Goal: Communication & Community: Answer question/provide support

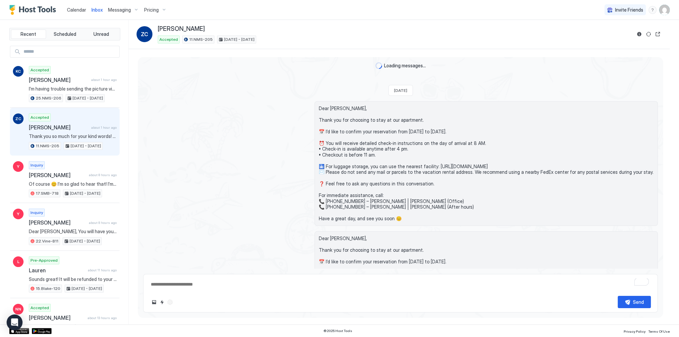
scroll to position [1919, 0]
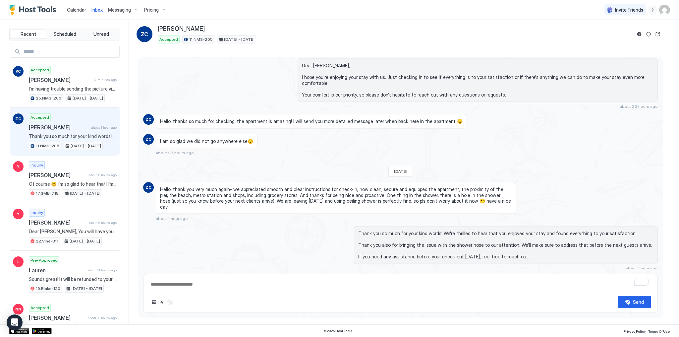
click at [403, 134] on div "I am so glad we did not go anywhere else😊 about 23 hours ago" at bounding box center [336, 145] width 360 height 22
click at [206, 226] on div "Thank you so much for your kind words! We're thrilled to hear that you enjoyed …" at bounding box center [400, 248] width 514 height 45
click at [68, 83] on div "Accepted Katarina Charlton 17 minutes ago I’m having trouble sending the pictur…" at bounding box center [73, 84] width 88 height 36
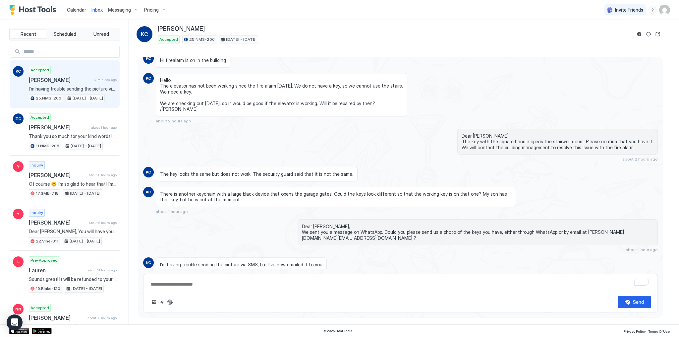
scroll to position [920, 0]
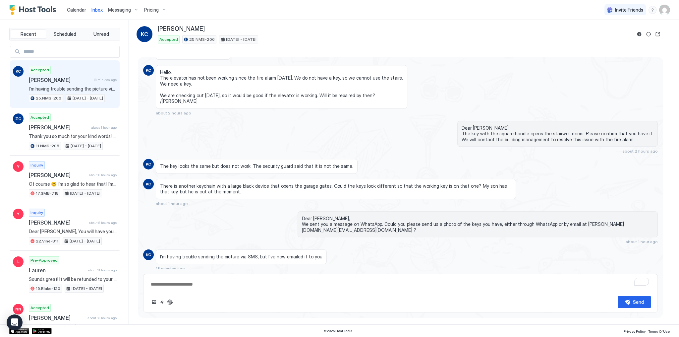
click at [260, 138] on div "Dear Katarina, The key with the square handle opens the stairwell doors. Please…" at bounding box center [400, 137] width 514 height 33
click at [470, 69] on div "Hello, The elevator has not been working since the fire alarm yesterday. We do …" at bounding box center [336, 90] width 360 height 50
click at [487, 68] on div "Hello, The elevator has not been working since the fire alarm yesterday. We do …" at bounding box center [336, 90] width 360 height 50
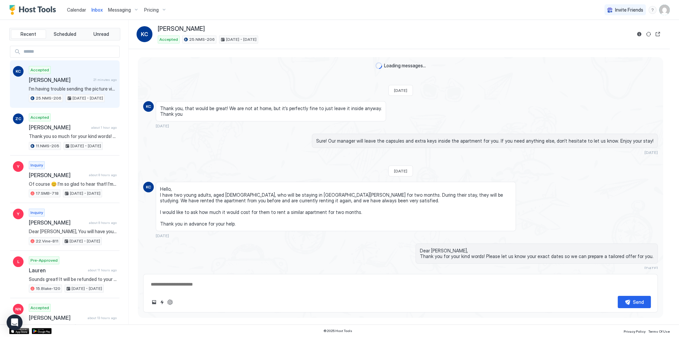
scroll to position [920, 0]
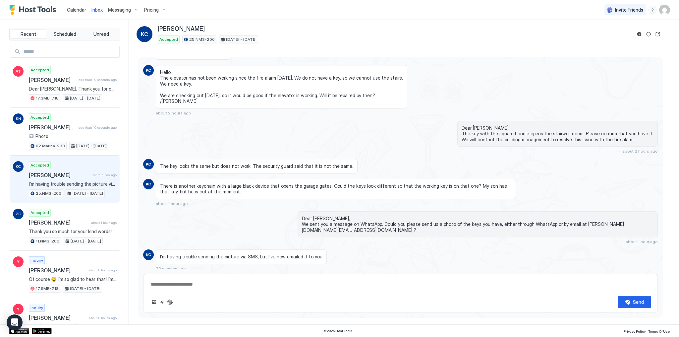
click at [73, 12] on span "Calendar" at bounding box center [76, 10] width 19 height 6
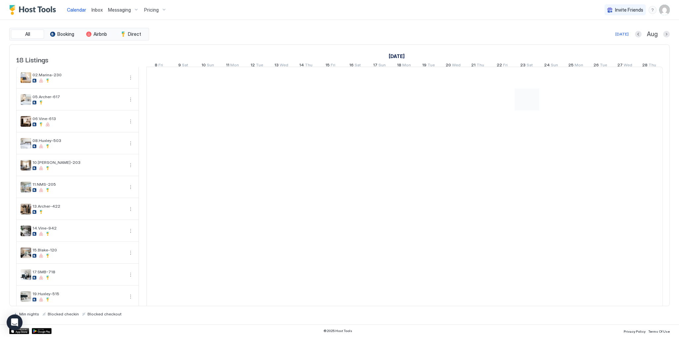
scroll to position [0, 368]
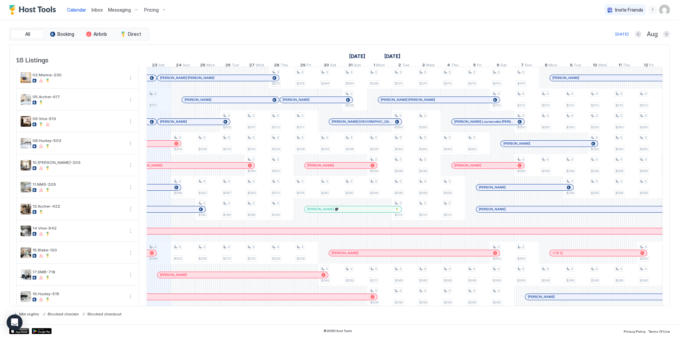
click at [170, 124] on div at bounding box center [169, 121] width 5 height 5
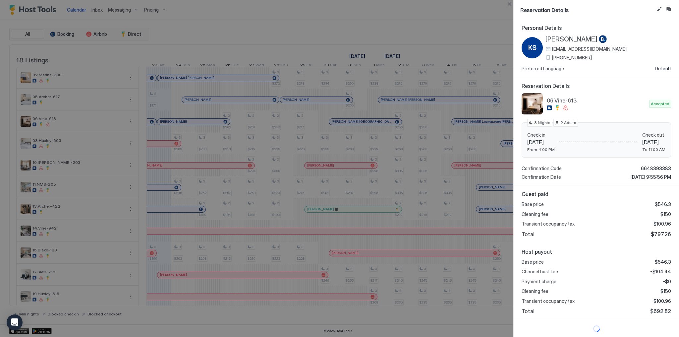
click at [670, 8] on button "Inbox" at bounding box center [668, 9] width 8 height 8
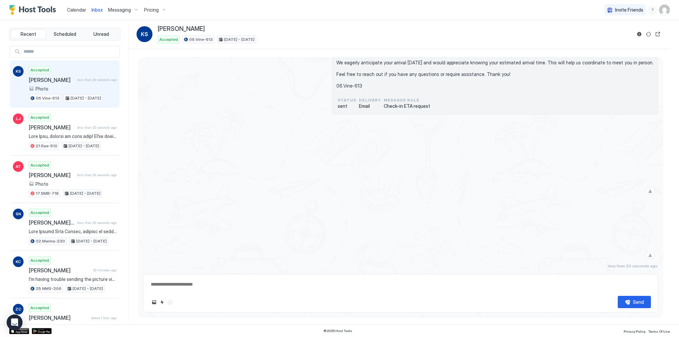
scroll to position [717, 0]
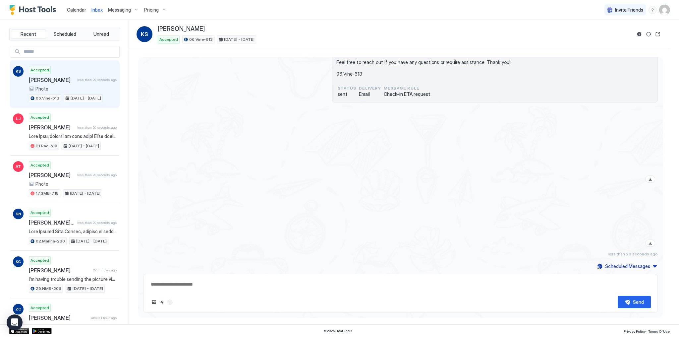
click at [356, 282] on textarea at bounding box center [400, 284] width 500 height 12
paste textarea "**********"
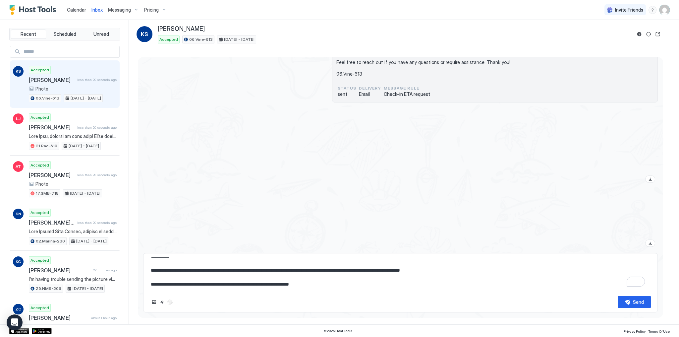
scroll to position [0, 0]
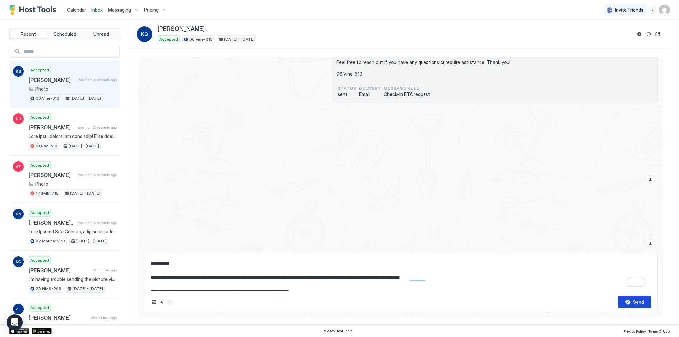
type textarea "**********"
click at [626, 299] on button "Send" at bounding box center [633, 301] width 33 height 12
click at [313, 164] on div at bounding box center [477, 147] width 360 height 78
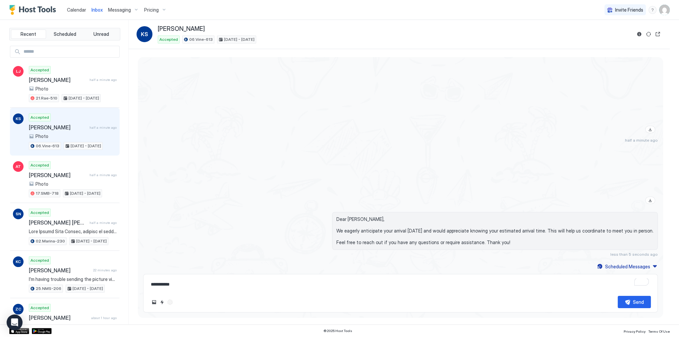
scroll to position [760, 0]
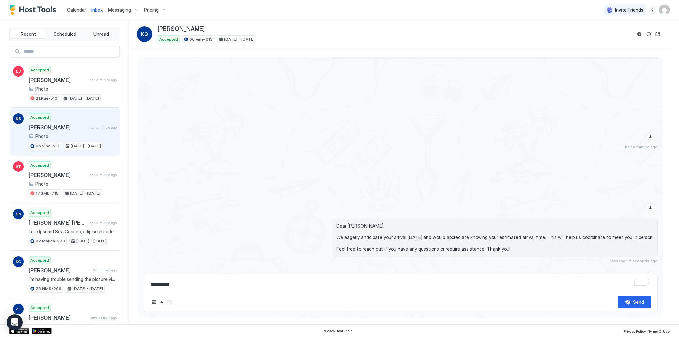
drag, startPoint x: 77, startPoint y: 8, endPoint x: 86, endPoint y: 12, distance: 10.2
click at [77, 8] on span "Calendar" at bounding box center [76, 10] width 19 height 6
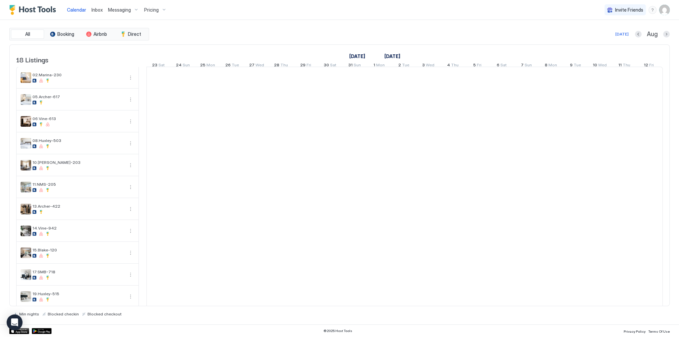
scroll to position [0, 368]
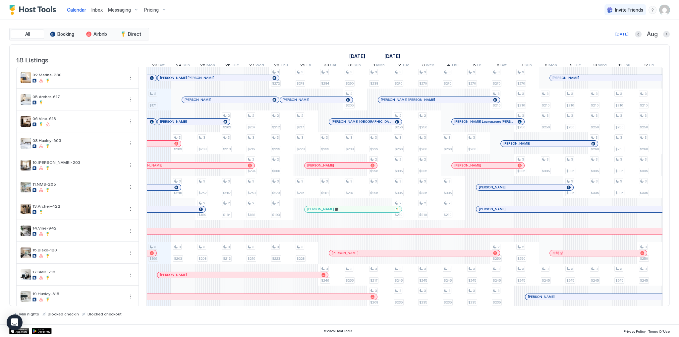
click at [181, 278] on div "[PERSON_NAME]" at bounding box center [242, 275] width 171 height 6
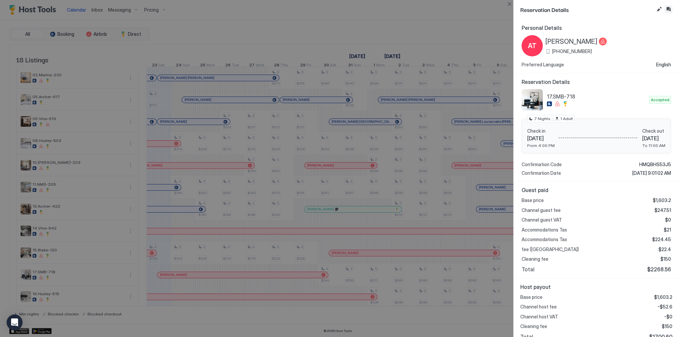
click at [668, 7] on button "Inbox" at bounding box center [668, 9] width 8 height 8
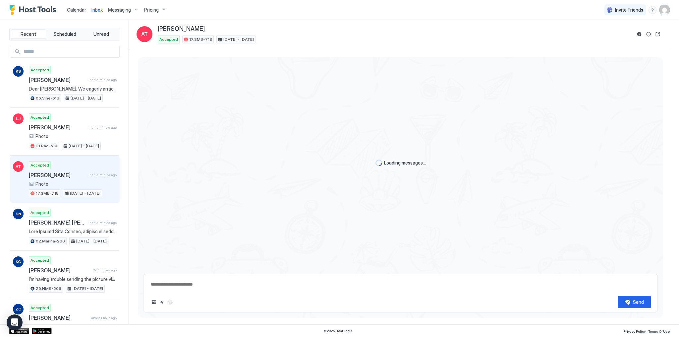
click at [292, 289] on textarea at bounding box center [400, 284] width 500 height 12
click at [291, 278] on textarea "To enrich screen reader interactions, please activate Accessibility in Grammarl…" at bounding box center [400, 284] width 500 height 12
click at [285, 281] on textarea "To enrich screen reader interactions, please activate Accessibility in Grammarl…" at bounding box center [400, 284] width 500 height 12
paste textarea "**********"
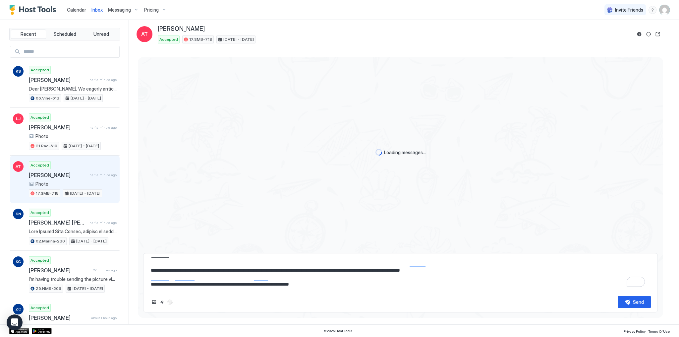
click at [385, 275] on textarea "**********" at bounding box center [400, 273] width 500 height 33
click at [476, 262] on textarea "**********" at bounding box center [400, 273] width 500 height 33
click at [477, 269] on textarea "**********" at bounding box center [400, 273] width 500 height 33
click at [476, 276] on textarea "**********" at bounding box center [400, 273] width 500 height 33
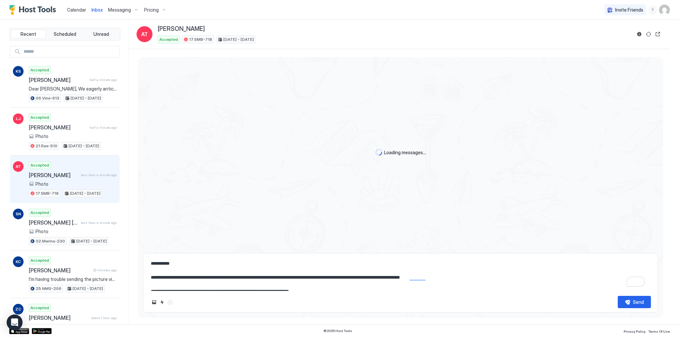
type textarea "**********"
click at [266, 255] on div "**********" at bounding box center [400, 282] width 514 height 59
click at [267, 258] on textarea "**********" at bounding box center [400, 273] width 500 height 33
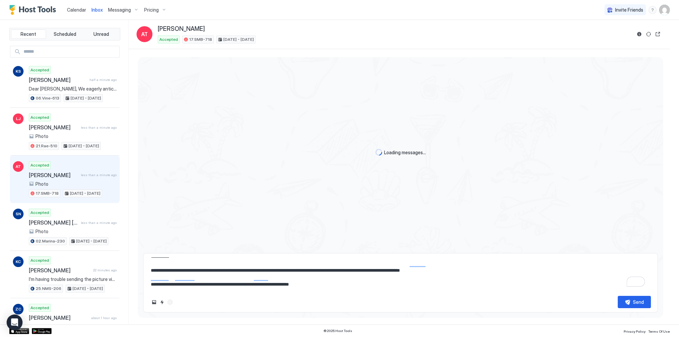
click at [361, 196] on div "Loading messages..." at bounding box center [400, 152] width 525 height 191
click at [623, 297] on button "Send" at bounding box center [633, 301] width 33 height 12
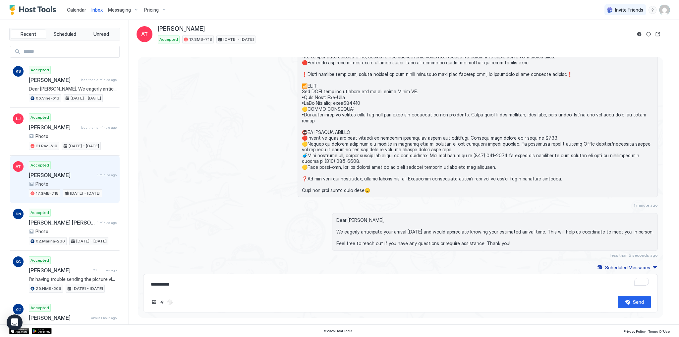
click at [270, 190] on div at bounding box center [400, 42] width 514 height 310
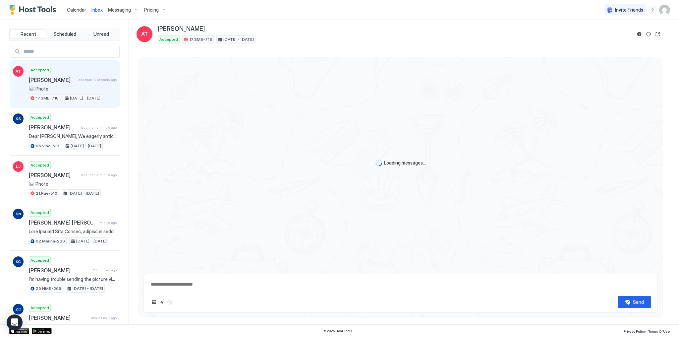
type textarea "*"
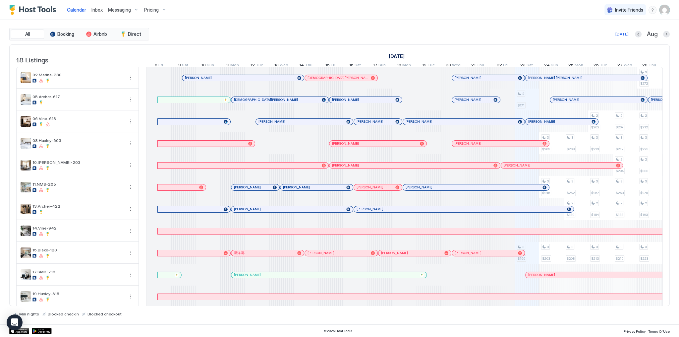
scroll to position [0, 368]
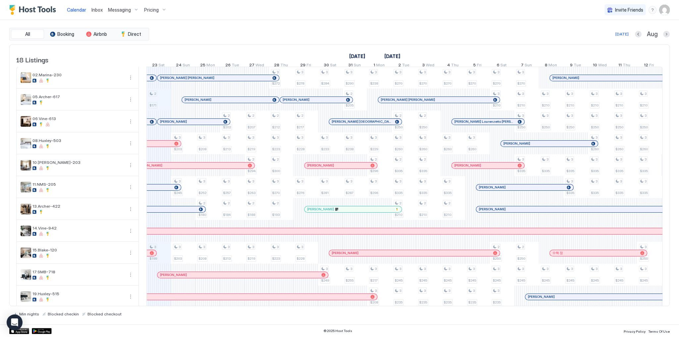
click at [247, 40] on div "All Booking Airbnb Direct [DATE] [DATE] Listings [DATE] [DATE] [DATE] 8 Fri 9 S…" at bounding box center [339, 172] width 660 height 288
click at [463, 30] on div "Today Aug" at bounding box center [409, 34] width 519 height 8
click at [282, 29] on div "All Booking Airbnb Direct [DATE] Aug" at bounding box center [339, 34] width 660 height 13
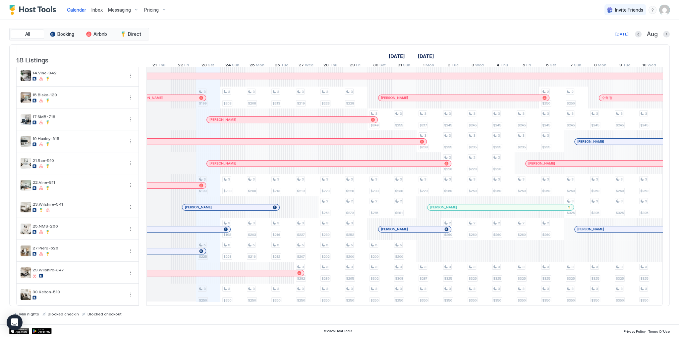
scroll to position [0, 315]
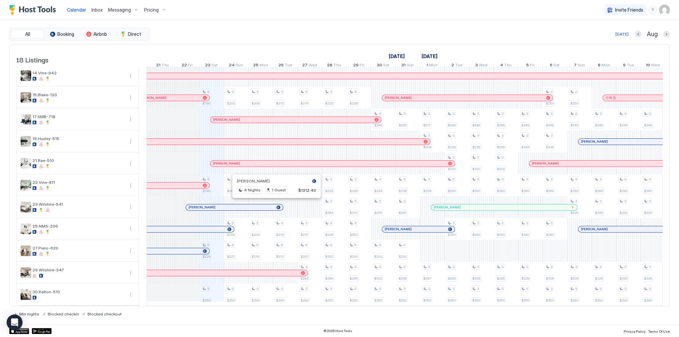
click at [274, 204] on div at bounding box center [274, 206] width 5 height 5
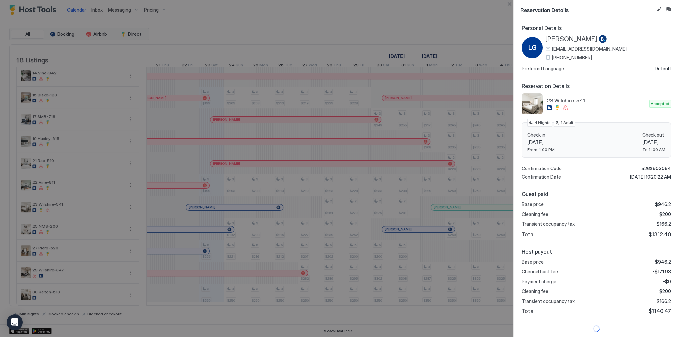
click at [209, 48] on div at bounding box center [339, 168] width 679 height 337
click at [239, 33] on div at bounding box center [339, 168] width 679 height 337
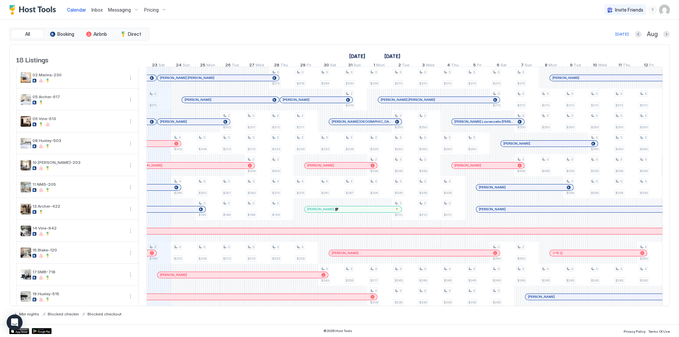
scroll to position [106, 0]
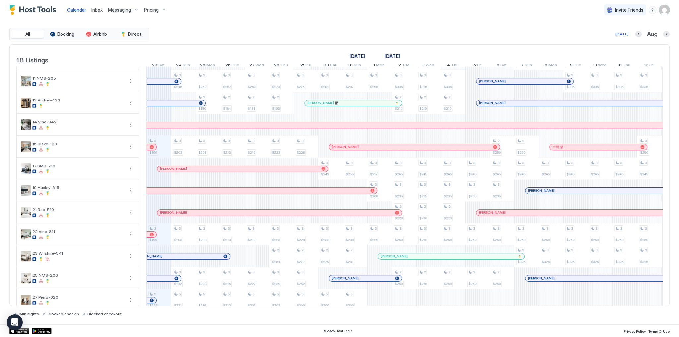
click at [237, 265] on div "2 $171 3 $199 3 $199 5 $225 3 $250 3 $203 3 $245 3 $203 3 $203 3 $192 5 $221 3 …" at bounding box center [526, 157] width 1495 height 393
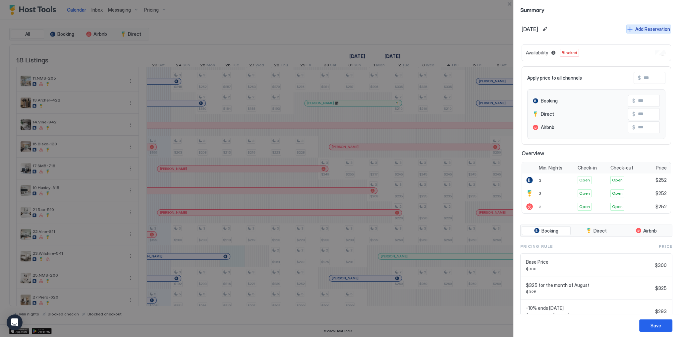
click at [637, 29] on div "Add Reservation" at bounding box center [652, 29] width 35 height 7
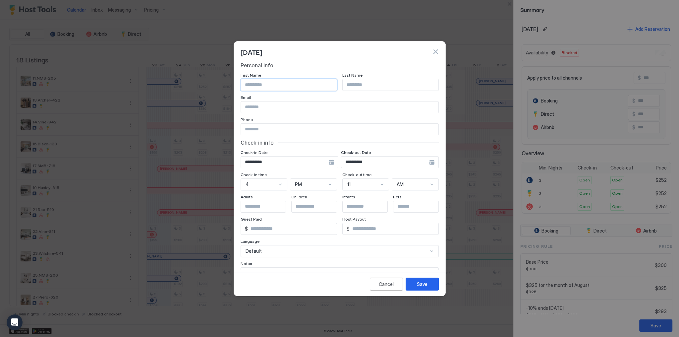
click at [299, 85] on input "Input Field" at bounding box center [289, 84] width 96 height 11
paste input "**********"
type input "****"
paste input "******"
type input "******"
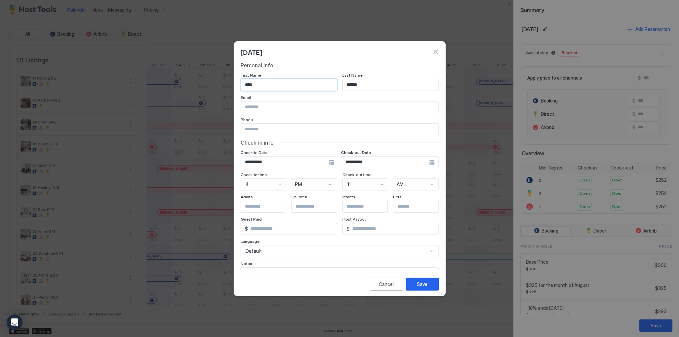
type input "****"
click at [269, 127] on input "Input Field" at bounding box center [339, 129] width 197 height 11
paste input "**********"
type input "**********"
click at [338, 167] on div "**********" at bounding box center [289, 162] width 98 height 12
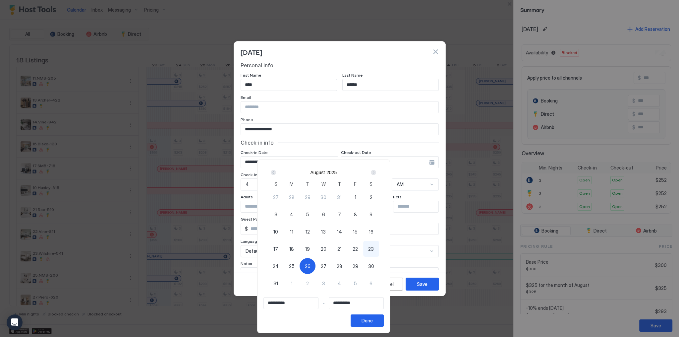
click at [315, 262] on div "26" at bounding box center [307, 266] width 16 height 16
click at [315, 264] on div "26" at bounding box center [307, 266] width 16 height 16
type input "**********"
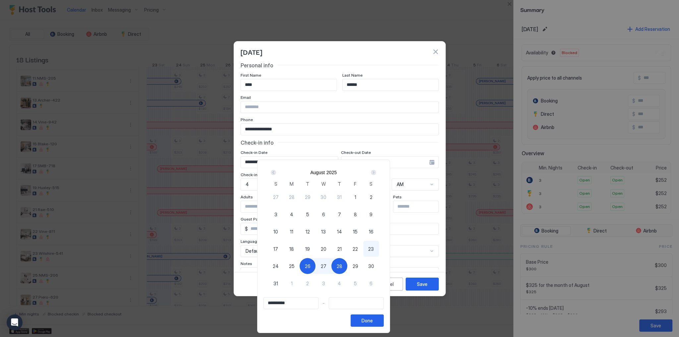
click at [347, 265] on div "28" at bounding box center [339, 266] width 16 height 16
type input "**********"
click at [373, 321] on div "Done" at bounding box center [366, 320] width 11 height 7
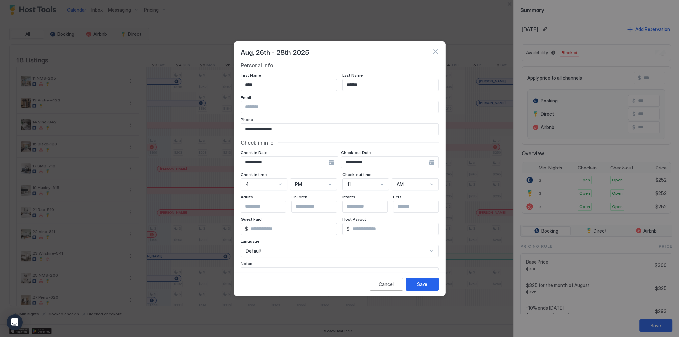
click at [274, 227] on input "*" at bounding box center [292, 228] width 89 height 11
type input "***"
click at [276, 105] on input "Input Field" at bounding box center [339, 106] width 197 height 11
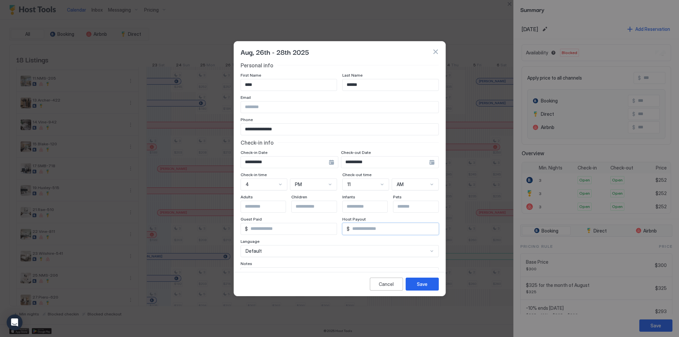
paste input "**********"
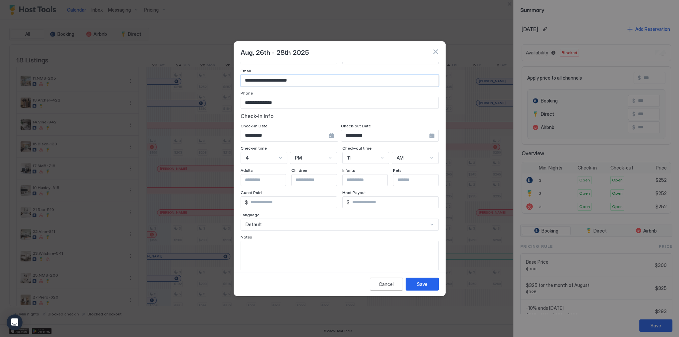
scroll to position [37, 0]
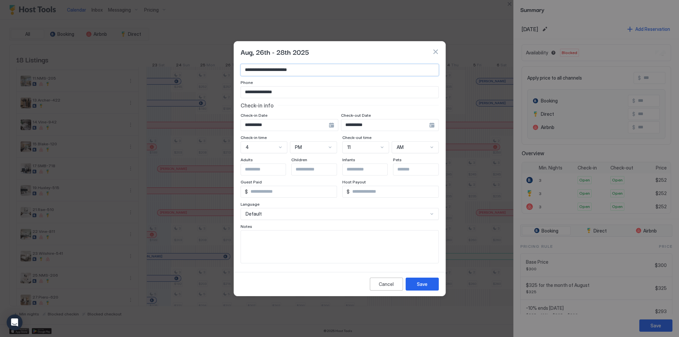
type input "**********"
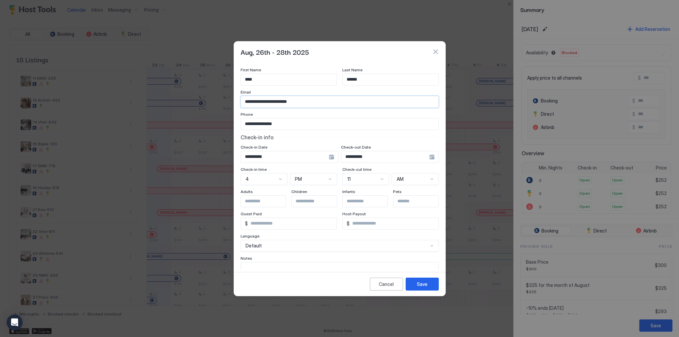
scroll to position [0, 0]
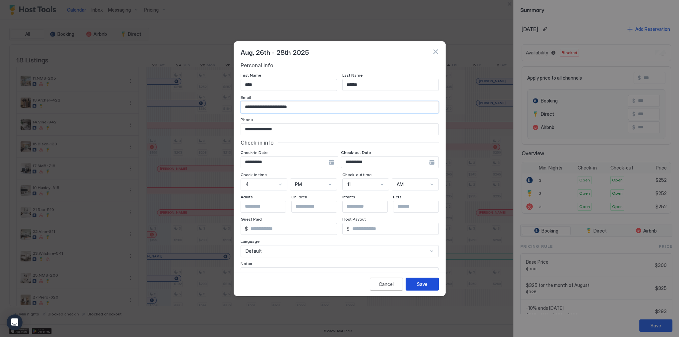
click at [425, 282] on div "Save" at bounding box center [422, 283] width 11 height 7
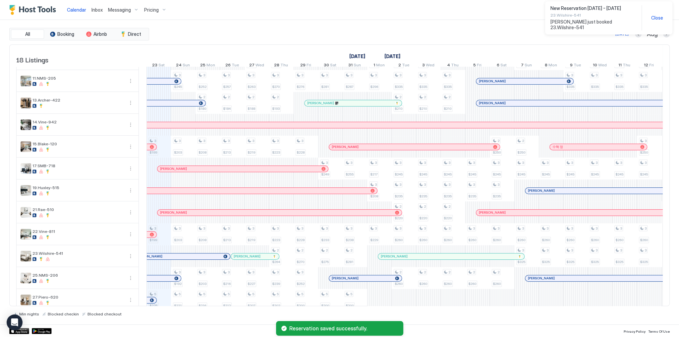
click at [652, 15] on span "Close" at bounding box center [657, 18] width 12 height 6
click at [468, 25] on div "All Booking Airbnb Direct Today Aug 18 Listings August 2025 September 2025 Octo…" at bounding box center [339, 172] width 660 height 304
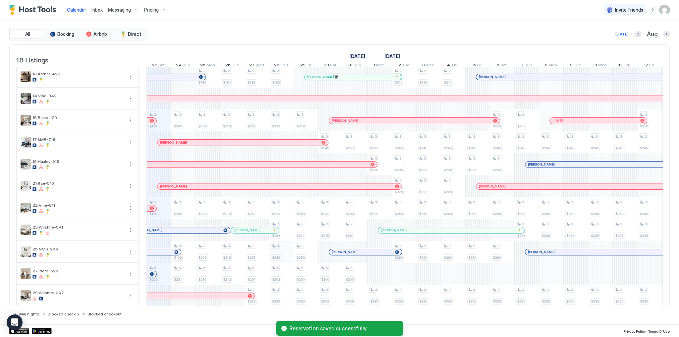
scroll to position [161, 0]
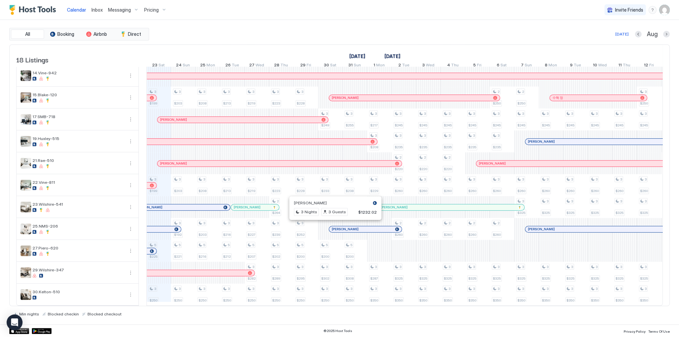
click at [251, 204] on div at bounding box center [251, 206] width 5 height 5
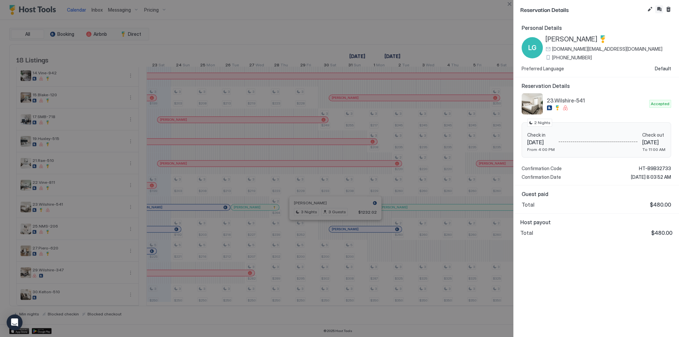
click at [658, 7] on button "Inbox" at bounding box center [659, 9] width 8 height 8
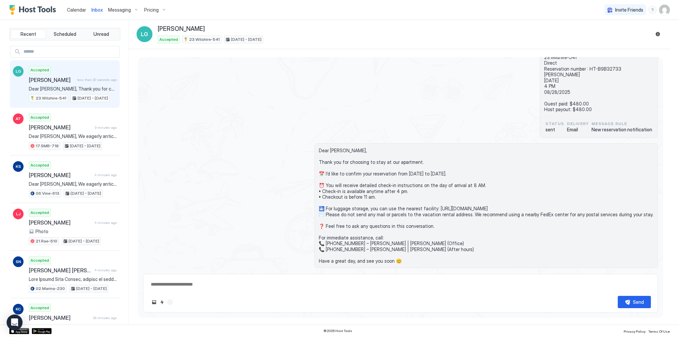
scroll to position [48, 0]
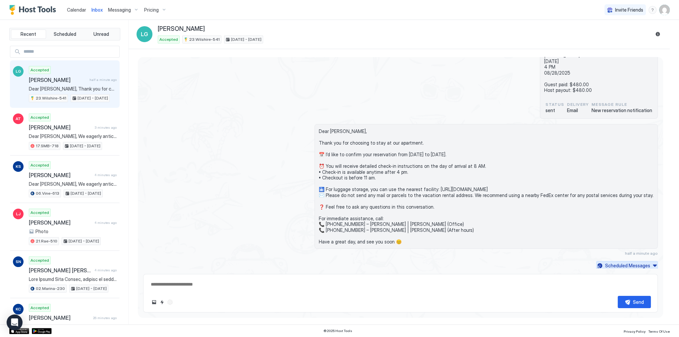
click at [596, 264] on button "Scheduled Messages" at bounding box center [627, 265] width 62 height 9
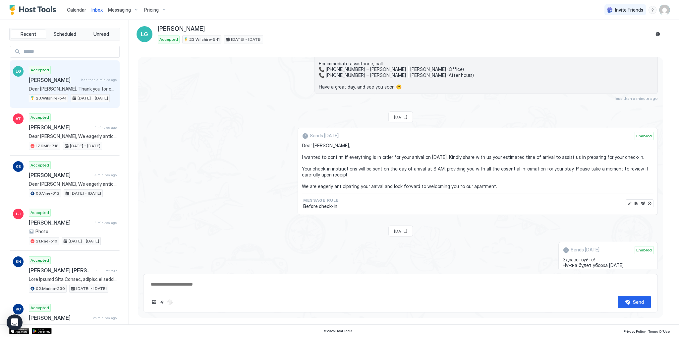
scroll to position [212, 0]
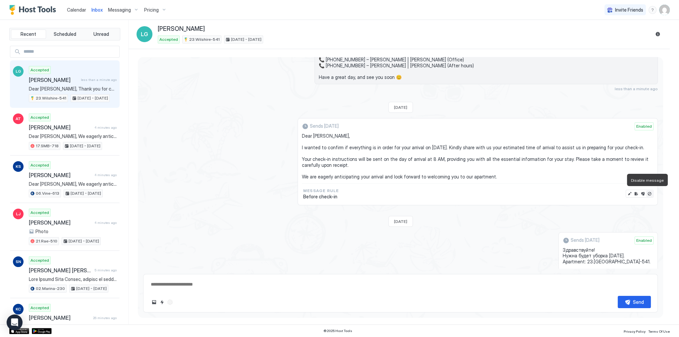
click at [648, 191] on button "Disable message" at bounding box center [649, 193] width 7 height 7
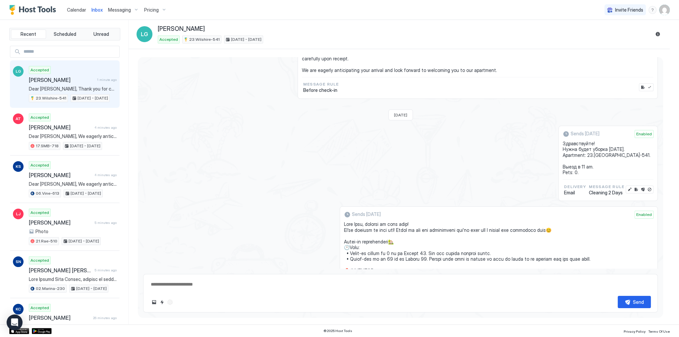
scroll to position [318, 0]
click at [583, 148] on span "Здравствуйте! Нужна будет уборка Thu, August 28th. Apartment: 23.Wilshire-541. …" at bounding box center [607, 158] width 91 height 35
click at [585, 158] on span "Здравствуйте! Нужна будет уборка Thu, August 28th. Apartment: 23.Wilshire-541. …" at bounding box center [607, 158] width 91 height 35
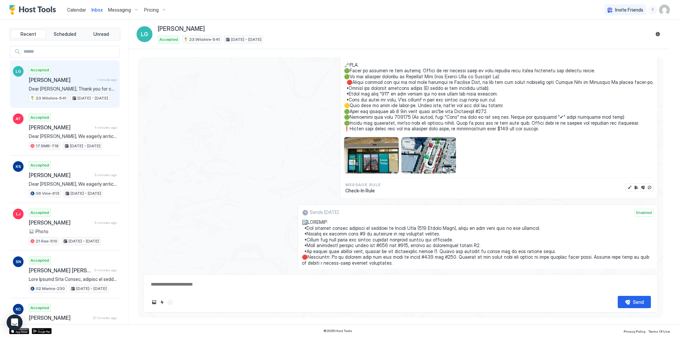
scroll to position [609, 0]
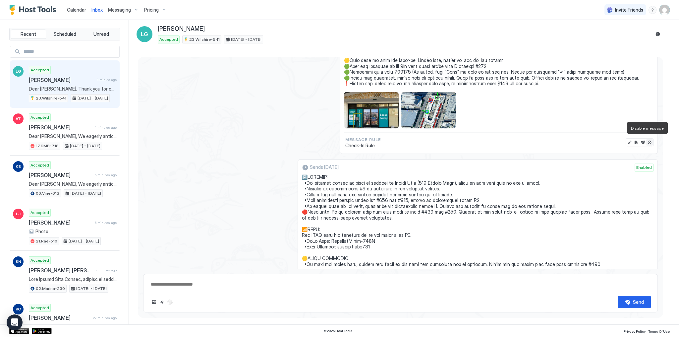
click at [647, 140] on button "Disable message" at bounding box center [649, 142] width 7 height 7
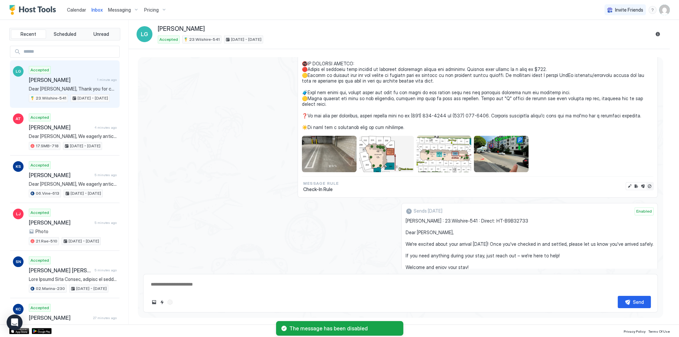
click at [646, 182] on button "Disable message" at bounding box center [649, 185] width 7 height 7
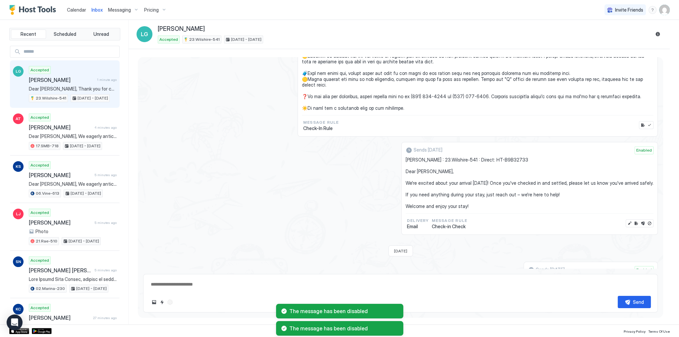
scroll to position [817, 0]
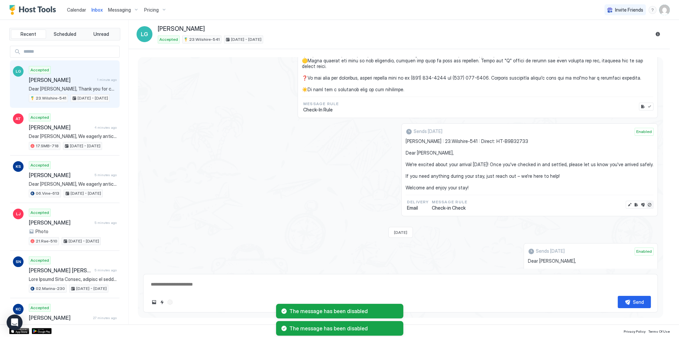
click at [647, 201] on button "Disable message" at bounding box center [649, 204] width 7 height 7
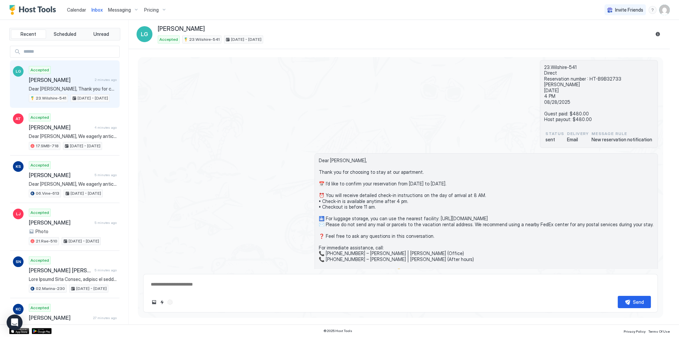
scroll to position [10, 0]
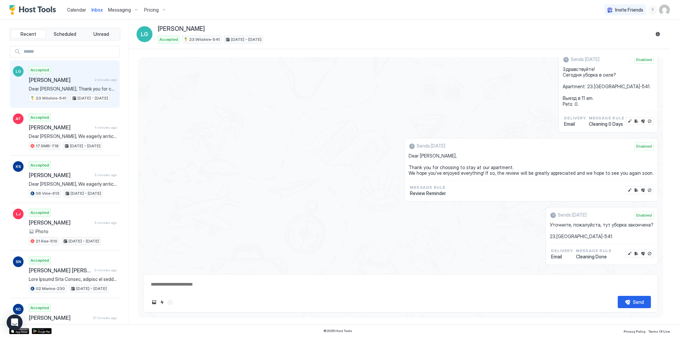
click at [625, 271] on div "Scheduled Messages" at bounding box center [627, 274] width 45 height 7
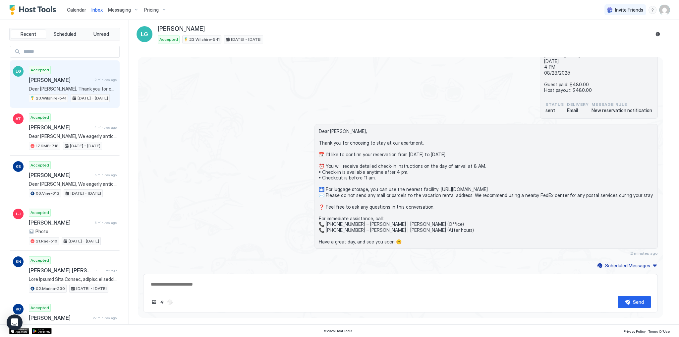
click at [526, 210] on span "Dear [PERSON_NAME], Thank you for choosing to stay at our apartment. 📅 I’d like…" at bounding box center [486, 186] width 335 height 116
click at [527, 201] on span "Dear [PERSON_NAME], Thank you for choosing to stay at our apartment. 📅 I’d like…" at bounding box center [486, 186] width 335 height 116
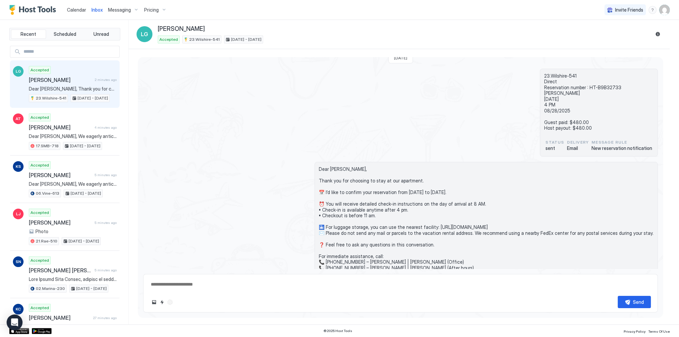
scroll to position [0, 0]
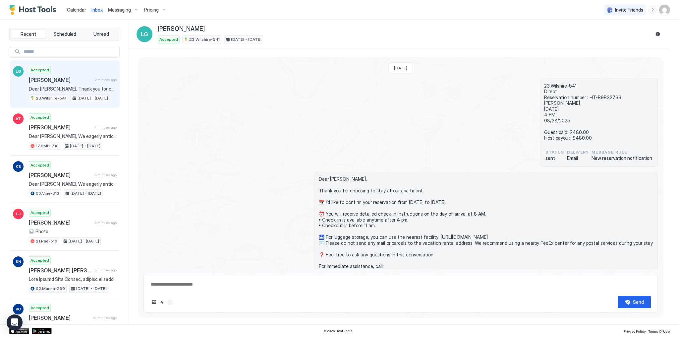
click at [466, 171] on div "Today 23.Wilshire-541 Direct Reservation number : HT-B9B32733 Luis Guinot 08/26…" at bounding box center [400, 187] width 525 height 261
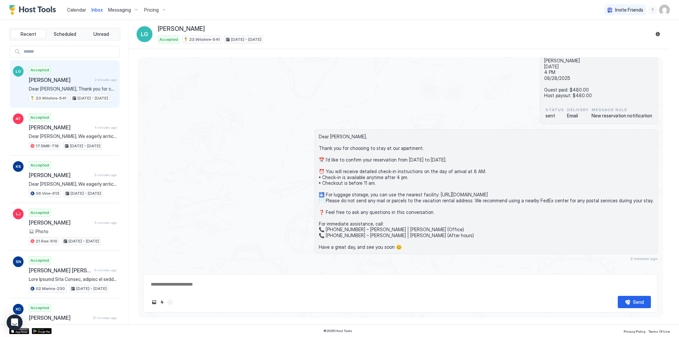
scroll to position [48, 0]
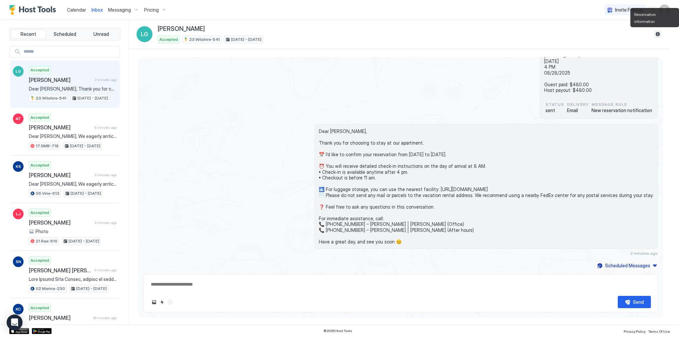
click at [657, 33] on button "Reservation information" at bounding box center [657, 34] width 8 height 8
type textarea "*"
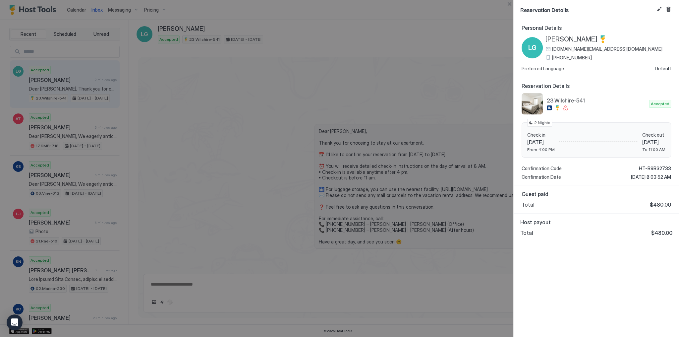
type textarea "*"
click at [660, 10] on button "Edit reservation" at bounding box center [659, 9] width 8 height 8
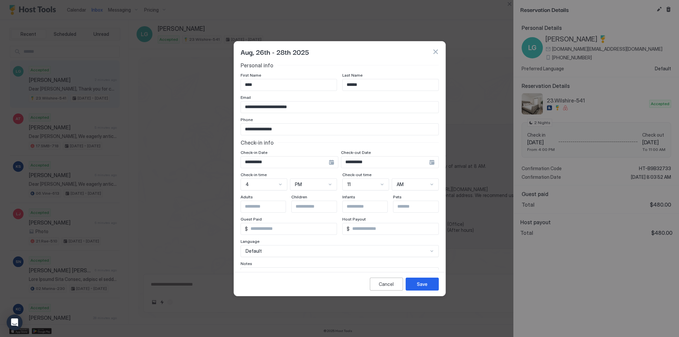
click at [308, 107] on input "**********" at bounding box center [339, 106] width 197 height 11
paste input "******"
type input "**********"
click at [423, 282] on div "Save" at bounding box center [422, 283] width 11 height 7
type textarea "*"
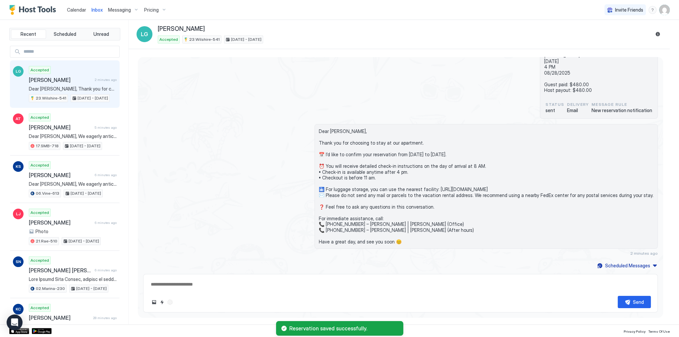
click at [419, 194] on span "Dear [PERSON_NAME], Thank you for choosing to stay at our apartment. 📅 I’d like…" at bounding box center [486, 186] width 335 height 116
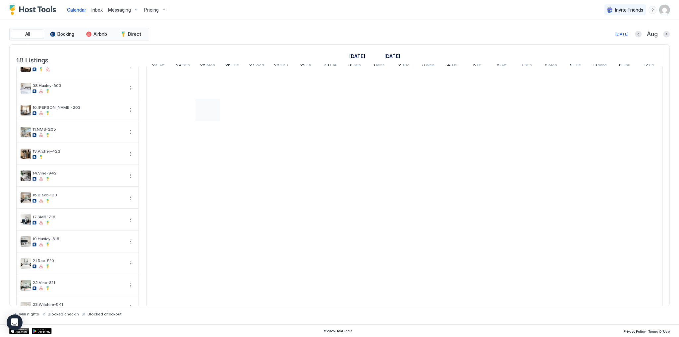
scroll to position [161, 0]
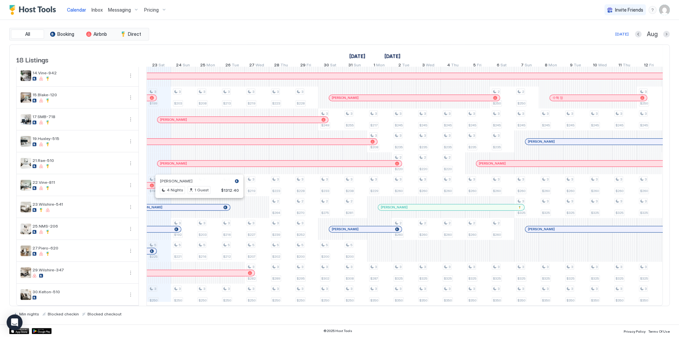
click at [200, 204] on div at bounding box center [196, 206] width 5 height 5
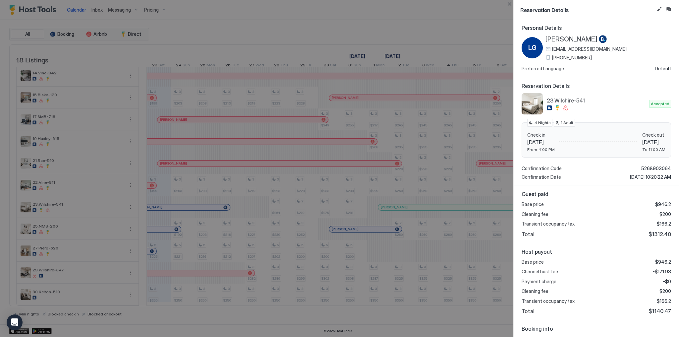
click at [554, 40] on span "[PERSON_NAME]" at bounding box center [571, 39] width 52 height 8
click at [562, 59] on span "[PHONE_NUMBER]" at bounding box center [572, 58] width 40 height 6
click at [461, 142] on div at bounding box center [339, 168] width 679 height 337
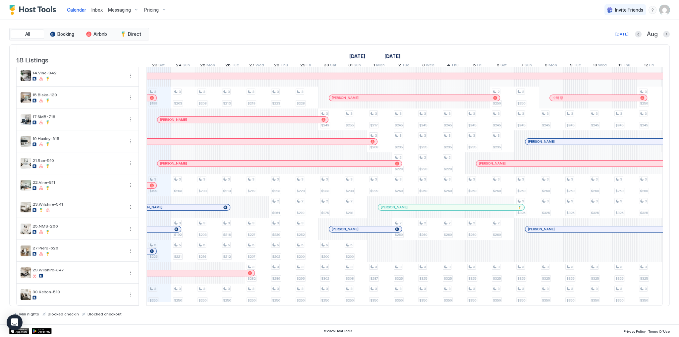
click at [285, 39] on div "All Booking Airbnb Direct [DATE] Aug" at bounding box center [339, 34] width 660 height 13
drag, startPoint x: 112, startPoint y: 0, endPoint x: 315, endPoint y: 5, distance: 203.4
click at [315, 5] on div "Calendar Inbox Messaging Pricing Invite Friends SG" at bounding box center [339, 10] width 679 height 20
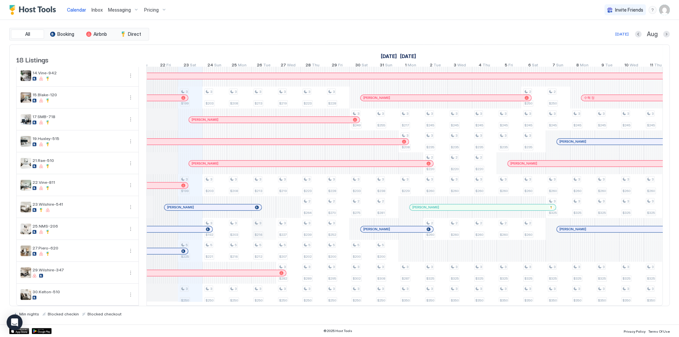
scroll to position [0, 315]
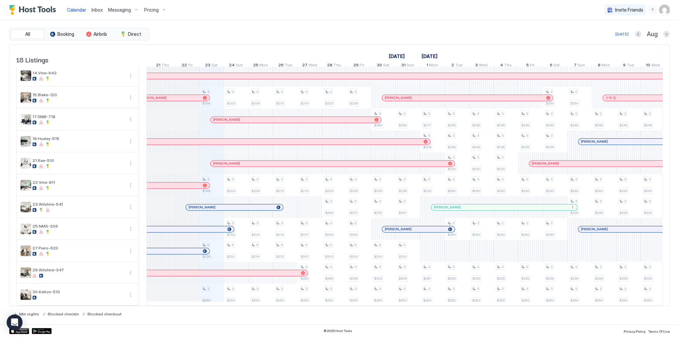
click at [329, 21] on div "All Booking Airbnb Direct [DATE] [DATE] Listings [DATE] [DATE] [DATE] 8 Fri 9 S…" at bounding box center [339, 172] width 660 height 304
click at [229, 206] on div "Katarina Charlton 9 Nights 3 Guests $3237.49" at bounding box center [213, 208] width 85 height 18
click at [257, 206] on div "[PERSON_NAME]" at bounding box center [234, 207] width 97 height 6
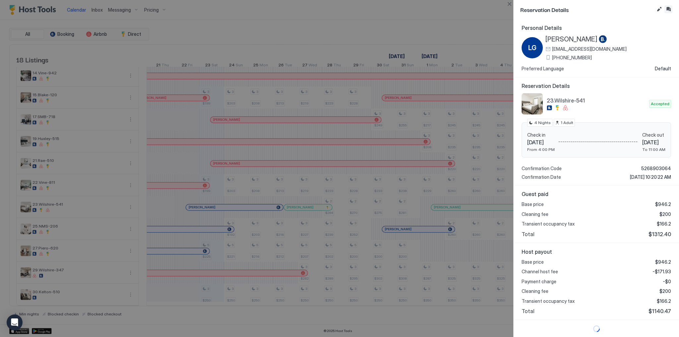
click at [669, 9] on button "Inbox" at bounding box center [668, 9] width 8 height 8
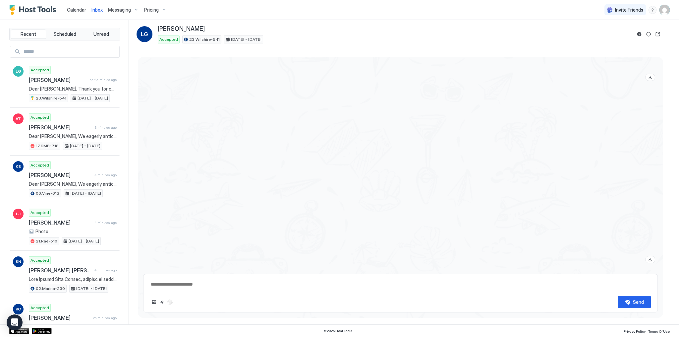
scroll to position [1721, 0]
click at [426, 150] on div at bounding box center [477, 167] width 360 height 177
click at [645, 269] on div "Scheduled Messages" at bounding box center [627, 272] width 45 height 7
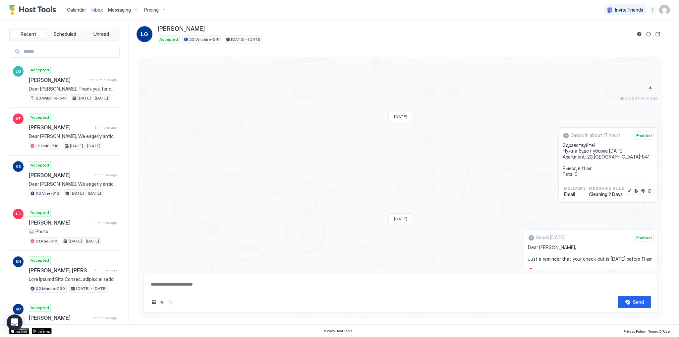
scroll to position [1884, 0]
click at [647, 187] on button "Disable message" at bounding box center [649, 190] width 7 height 7
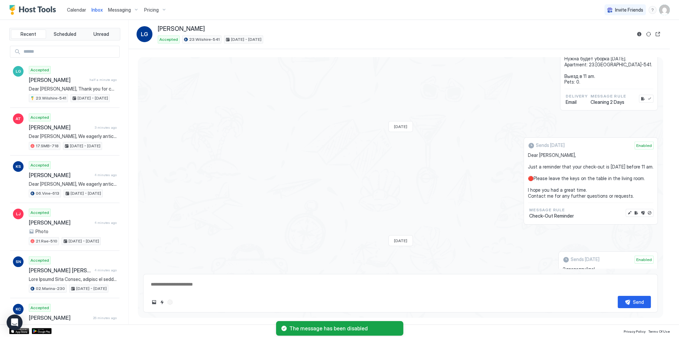
scroll to position [1990, 0]
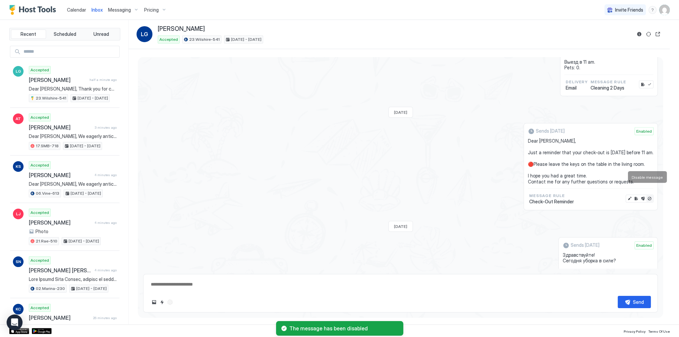
click at [646, 195] on button "Disable message" at bounding box center [649, 198] width 7 height 7
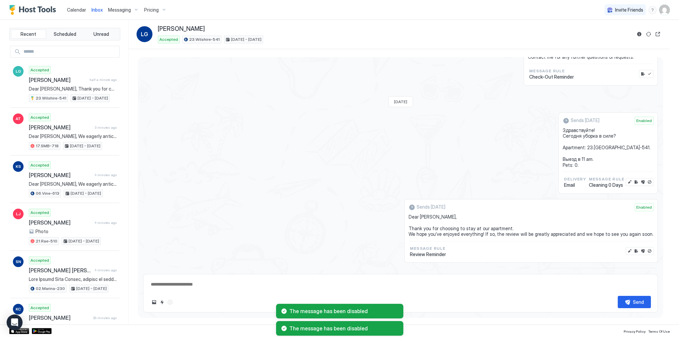
scroll to position [2122, 0]
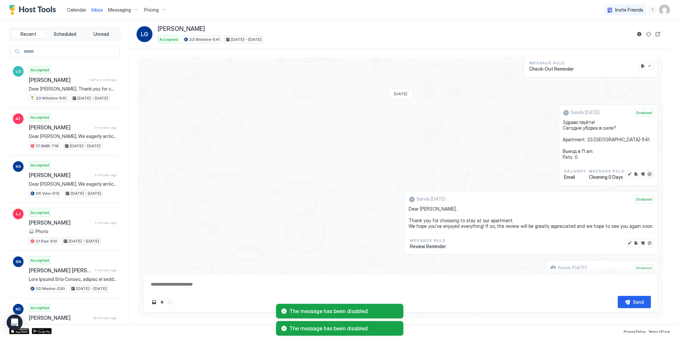
click at [646, 171] on button "Disable message" at bounding box center [649, 174] width 7 height 7
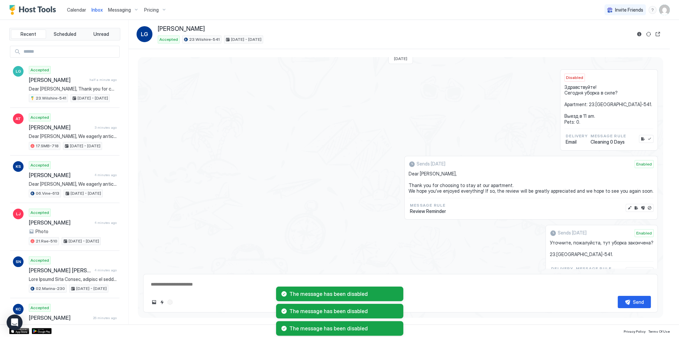
scroll to position [2175, 0]
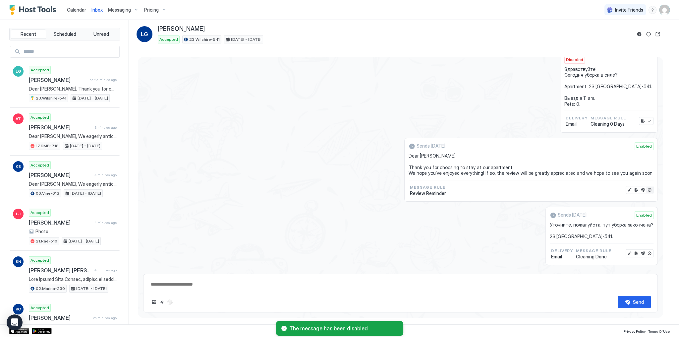
click at [647, 186] on button "Disable message" at bounding box center [649, 189] width 7 height 7
click at [646, 250] on button "Disable message" at bounding box center [649, 253] width 7 height 7
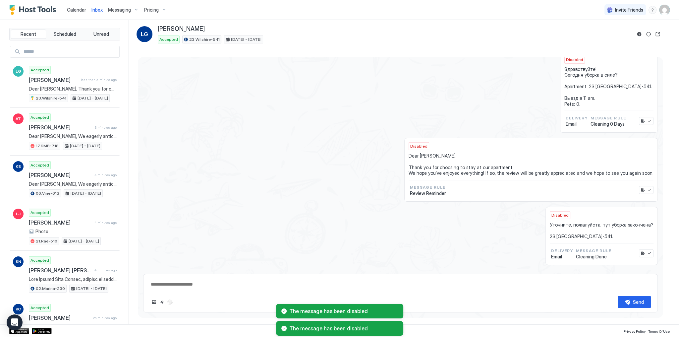
click at [329, 209] on div "Disabled Уточните, пожалуйста, тут уборка закончена? 23.Wilshire-541. Delivery …" at bounding box center [400, 236] width 514 height 58
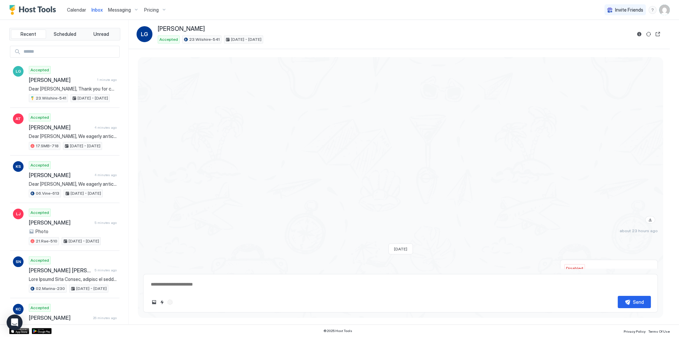
scroll to position [1831, 0]
click at [509, 198] on div "Disabled Здравствуйте! Нужна будет уборка Tue, August 26th. Apartment: 23.Wilsh…" at bounding box center [400, 218] width 514 height 76
click at [641, 33] on button "Reservation information" at bounding box center [639, 34] width 8 height 8
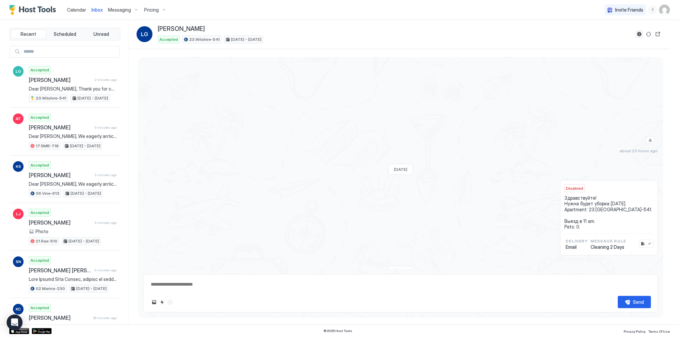
type textarea "*"
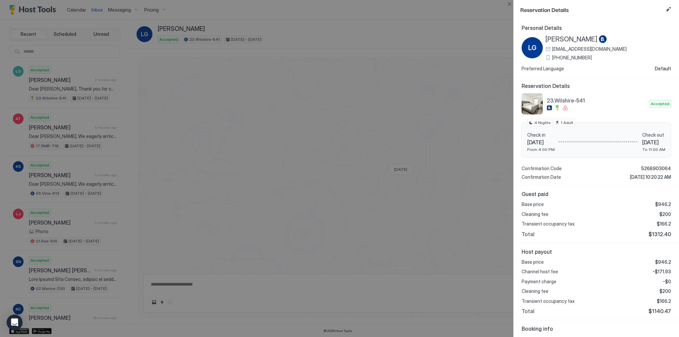
click at [584, 48] on span "lguino.844985@guest.booking.com" at bounding box center [589, 49] width 75 height 6
click at [507, 156] on div at bounding box center [339, 168] width 679 height 337
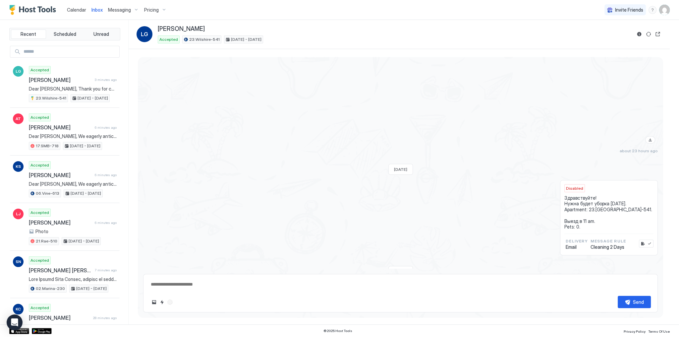
drag, startPoint x: 121, startPoint y: 0, endPoint x: 299, endPoint y: 86, distance: 198.0
click at [298, 87] on div at bounding box center [477, 58] width 360 height 177
click at [402, 73] on div at bounding box center [477, 58] width 360 height 177
click at [364, 117] on div at bounding box center [477, 58] width 360 height 177
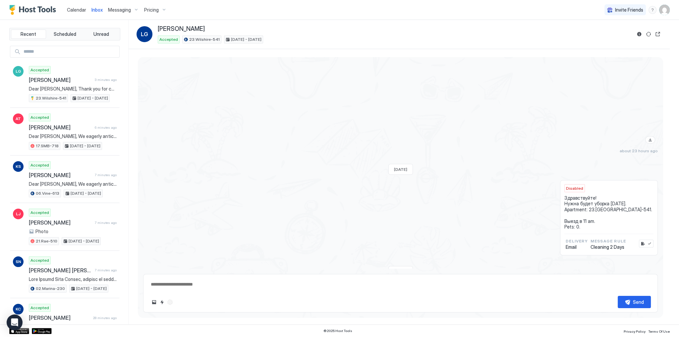
click at [242, 75] on div "about 23 hours ago" at bounding box center [400, 61] width 514 height 183
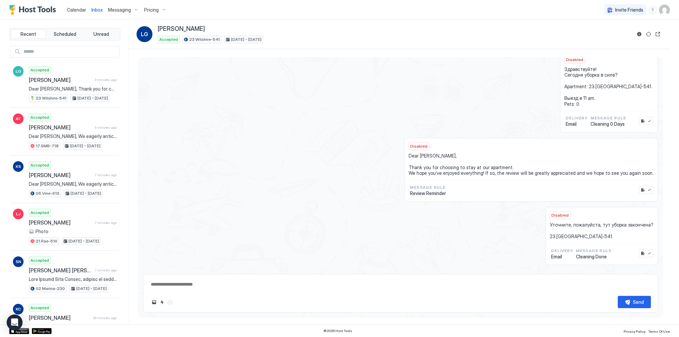
click at [623, 271] on div "Scheduled Messages" at bounding box center [627, 274] width 45 height 7
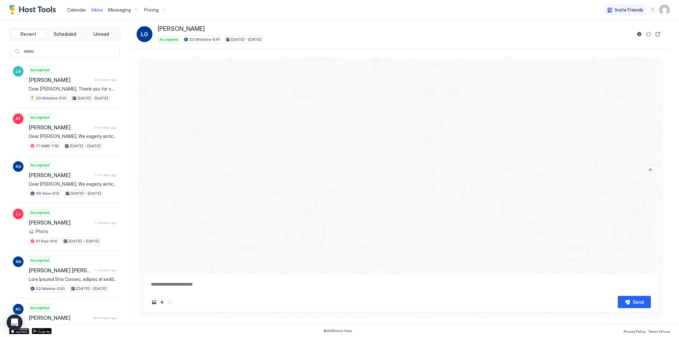
scroll to position [635, 0]
click at [219, 85] on div at bounding box center [400, 140] width 514 height 177
type textarea "*"
click at [270, 47] on div "Inbox LG Luis Guinot Accepted 23.Wilshire-541 Aug 22 - 26, 2025" at bounding box center [399, 34] width 541 height 29
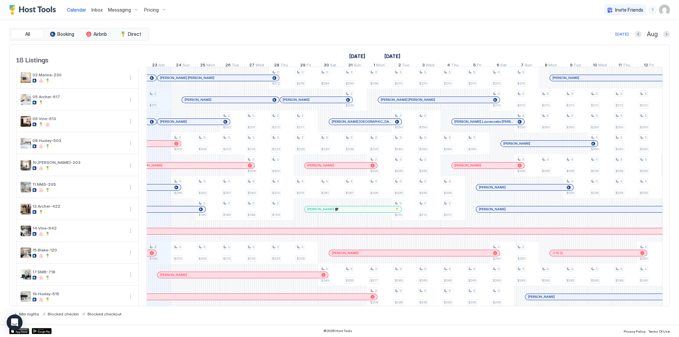
scroll to position [159, 0]
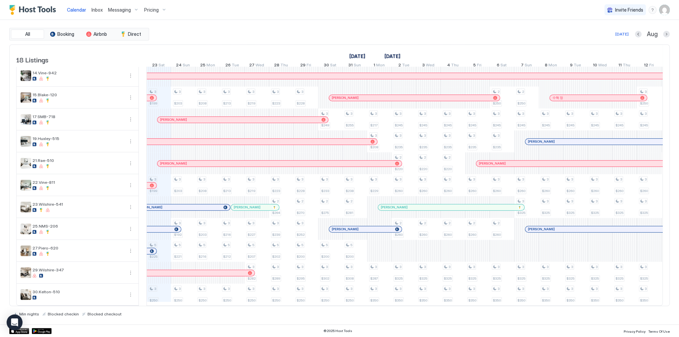
click at [248, 208] on div "[PERSON_NAME]" at bounding box center [255, 207] width 48 height 6
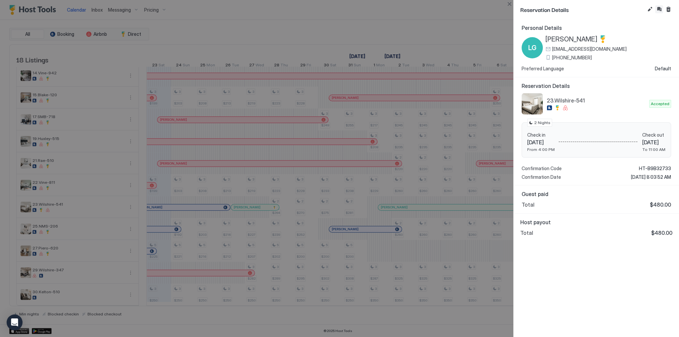
click at [657, 9] on button "Inbox" at bounding box center [659, 9] width 8 height 8
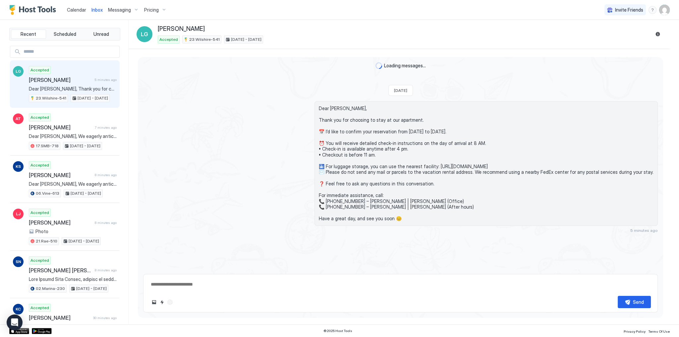
scroll to position [48, 0]
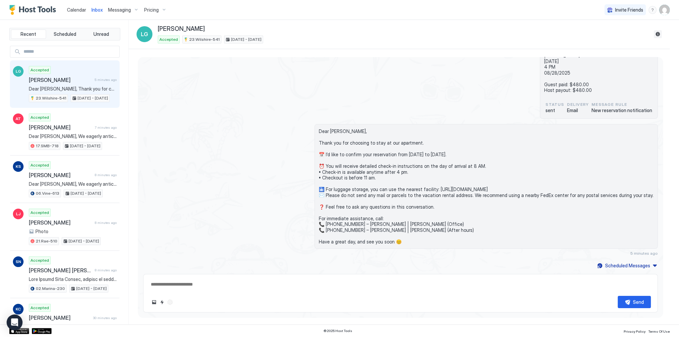
click at [658, 33] on button "Reservation information" at bounding box center [657, 34] width 8 height 8
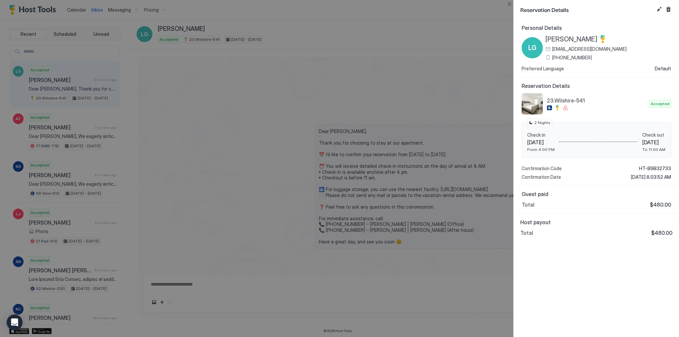
click at [642, 139] on span "Thu 28 Aug, 2025" at bounding box center [653, 142] width 23 height 7
drag, startPoint x: 624, startPoint y: 139, endPoint x: 644, endPoint y: 140, distance: 20.2
click at [644, 140] on span "Thu 28 Aug, 2025" at bounding box center [653, 142] width 23 height 7
copy span "Thu 28 Aug"
click at [642, 140] on span "Thu 28 Aug, 2025" at bounding box center [653, 142] width 23 height 7
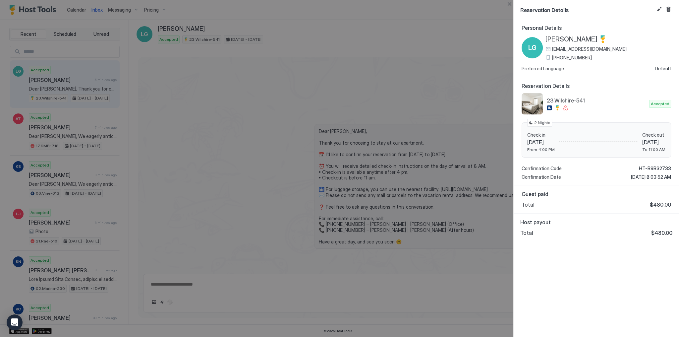
click at [642, 140] on span "Thu 28 Aug, 2025" at bounding box center [653, 142] width 23 height 7
drag, startPoint x: 627, startPoint y: 140, endPoint x: 644, endPoint y: 148, distance: 19.1
click at [644, 148] on div "Check out Thu 28 Aug, 2025 To 11:00 AM" at bounding box center [653, 142] width 23 height 20
copy div "Thu 28 Aug, 2025 To 11:00 AM"
click at [464, 119] on div at bounding box center [339, 168] width 679 height 337
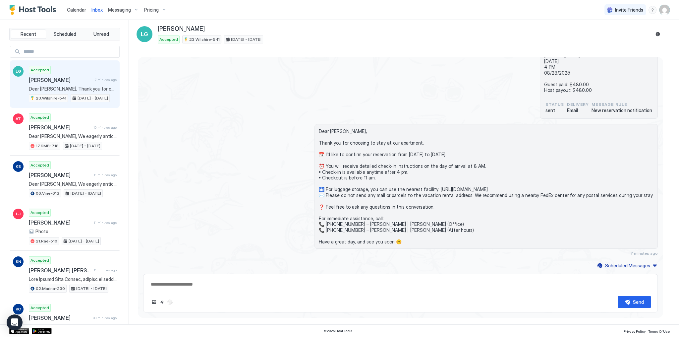
click at [382, 131] on span "Dear [PERSON_NAME], Thank you for choosing to stay at our apartment. 📅 I’d like…" at bounding box center [486, 186] width 335 height 116
type textarea "*"
click at [263, 138] on div "Dear Luis, Thank you for choosing to stay at our apartment. 📅 I’d like to confi…" at bounding box center [400, 189] width 514 height 131
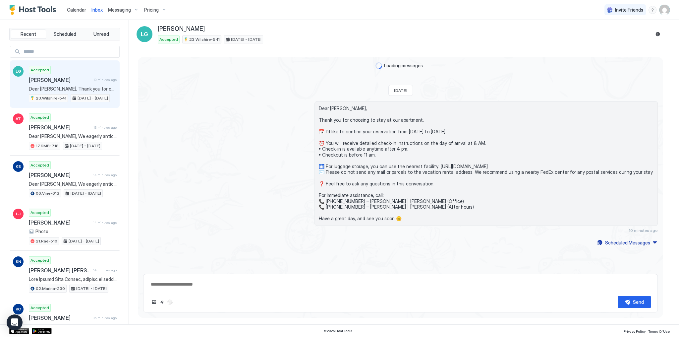
type textarea "*"
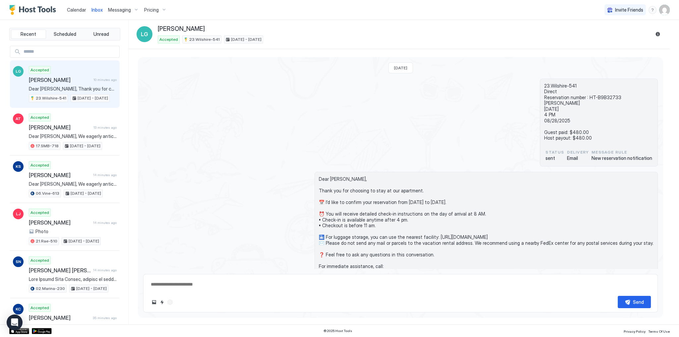
scroll to position [48, 0]
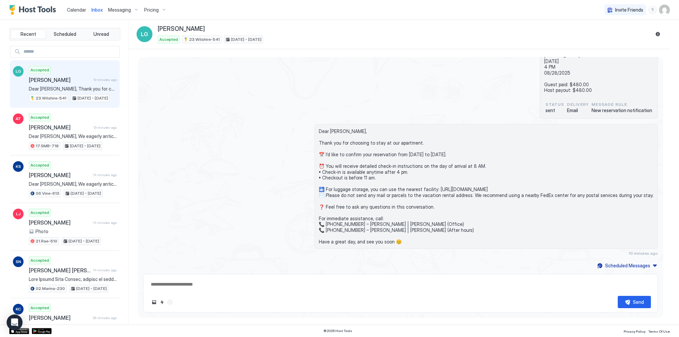
click at [68, 6] on link "Calendar" at bounding box center [76, 9] width 19 height 7
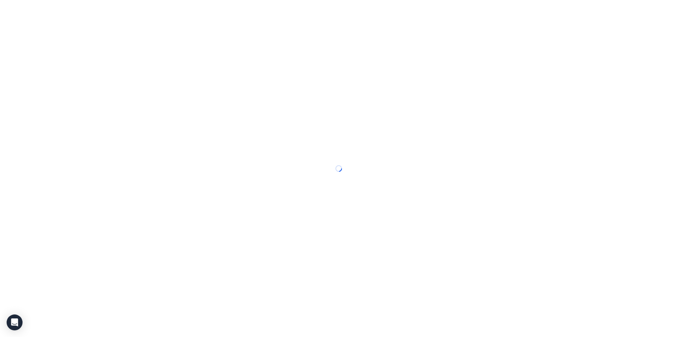
click at [0, 0] on link "Calendar" at bounding box center [0, 0] width 0 height 0
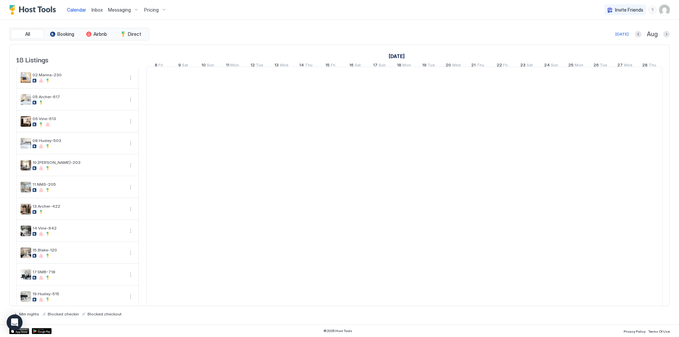
click at [68, 6] on link "Calendar" at bounding box center [76, 9] width 19 height 7
click at [69, 7] on span "Calendar" at bounding box center [76, 10] width 19 height 6
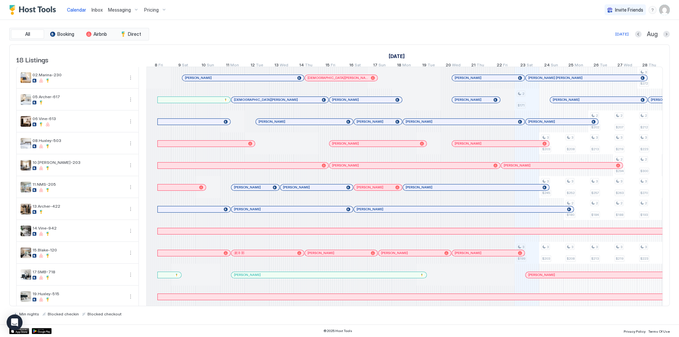
scroll to position [0, 368]
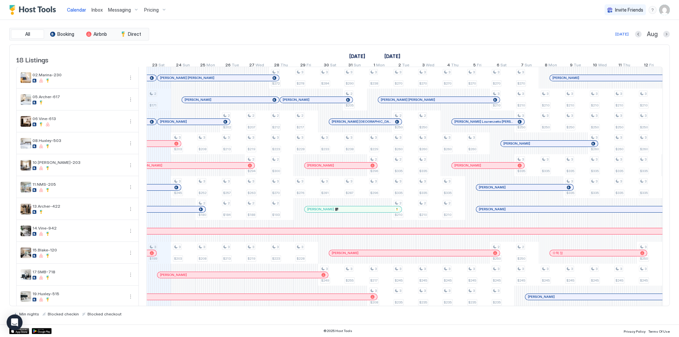
click at [394, 26] on div "All Booking Airbnb Direct Today Aug 18 Listings August 2025 September 2025 Octo…" at bounding box center [339, 172] width 660 height 304
click at [488, 31] on div "Today Aug" at bounding box center [409, 34] width 519 height 8
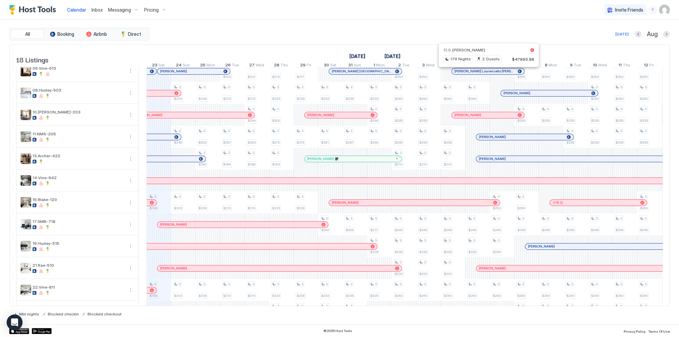
scroll to position [161, 0]
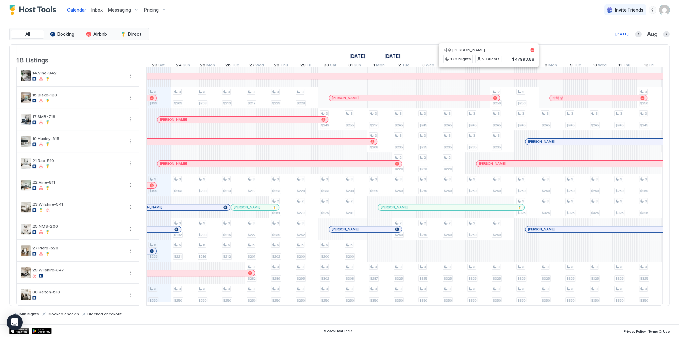
click at [314, 15] on div "Calendar Inbox Messaging Pricing Invite Friends SG" at bounding box center [339, 10] width 679 height 20
click at [258, 29] on div "All Booking Airbnb Direct Today Aug" at bounding box center [339, 34] width 660 height 13
click at [101, 9] on span "Inbox" at bounding box center [96, 10] width 11 height 6
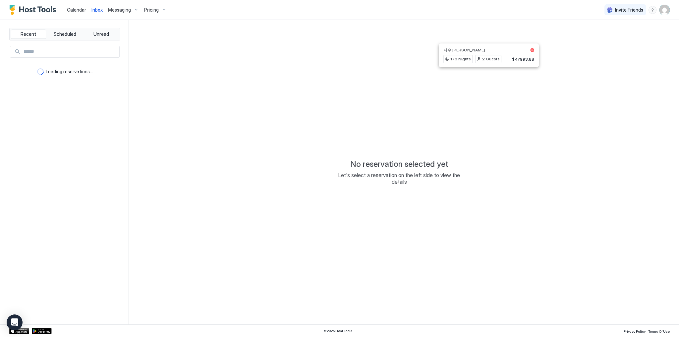
click at [101, 9] on span "Inbox" at bounding box center [96, 10] width 11 height 6
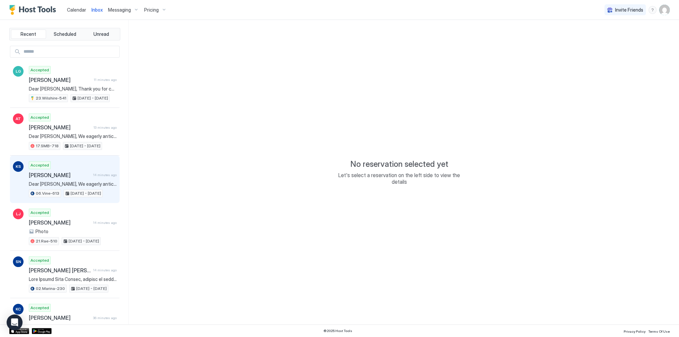
click at [78, 167] on div "Accepted Katja Schoffel 14 minutes ago Dear Katja, We eagerly anticipate your a…" at bounding box center [73, 179] width 88 height 36
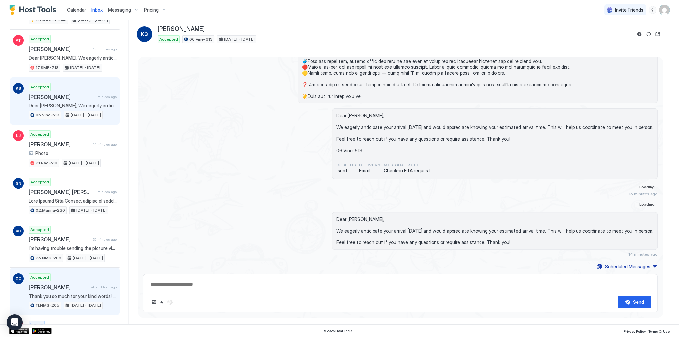
scroll to position [79, 0]
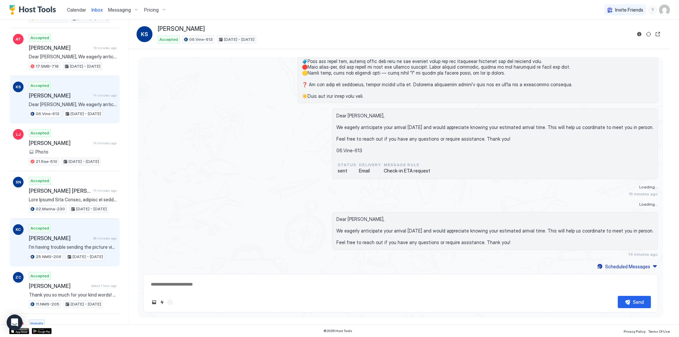
click at [73, 253] on span "[DATE] - [DATE]" at bounding box center [88, 256] width 30 height 6
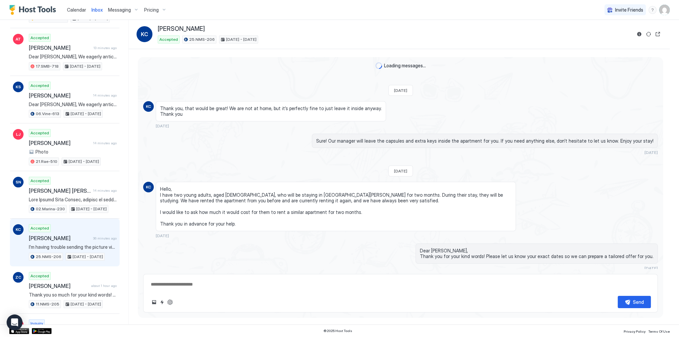
scroll to position [920, 0]
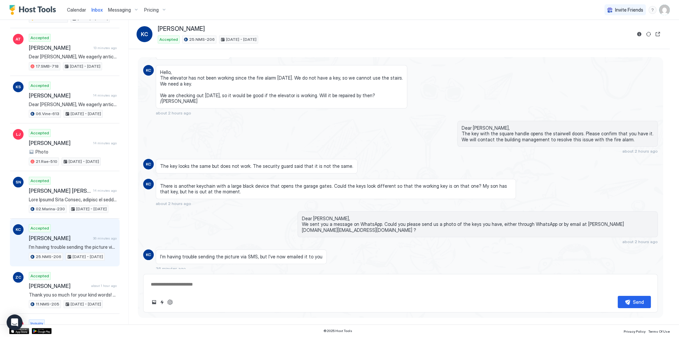
click at [207, 253] on span "I’m having trouble sending the picture via SMS, but I’ve now emailed it to you" at bounding box center [241, 256] width 162 height 6
click at [271, 253] on span "I’m having trouble sending the picture via SMS, but I’ve now emailed it to you" at bounding box center [241, 256] width 162 height 6
click at [342, 215] on span "Dear Katarina, We sent you a message on WhatsApp. Could you please send us a ph…" at bounding box center [477, 224] width 351 height 18
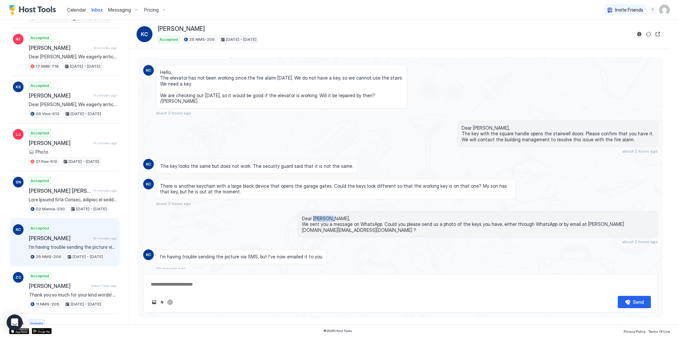
click at [342, 215] on span "Dear Katarina, We sent you a message on WhatsApp. Could you please send us a ph…" at bounding box center [477, 224] width 351 height 18
copy span "Dear Katarina,"
click at [595, 216] on span "Dear Katarina, We sent you a message on WhatsApp. Could you please send us a ph…" at bounding box center [477, 224] width 351 height 18
drag, startPoint x: 595, startPoint y: 216, endPoint x: 642, endPoint y: 214, distance: 47.4
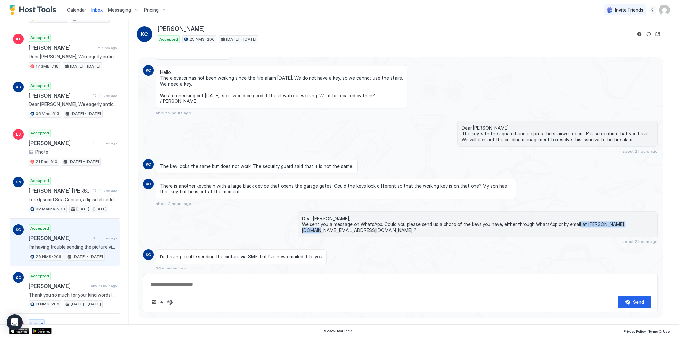
click at [642, 215] on span "Dear Katarina, We sent you a message on WhatsApp. Could you please send us a ph…" at bounding box center [477, 224] width 351 height 18
copy span "kate.booking.la@gmail.com"
click at [236, 284] on textarea at bounding box center [400, 284] width 500 height 12
click at [227, 285] on textarea "To enrich screen reader interactions, please activate Accessibility in Grammarl…" at bounding box center [400, 284] width 500 height 12
paste textarea "**********"
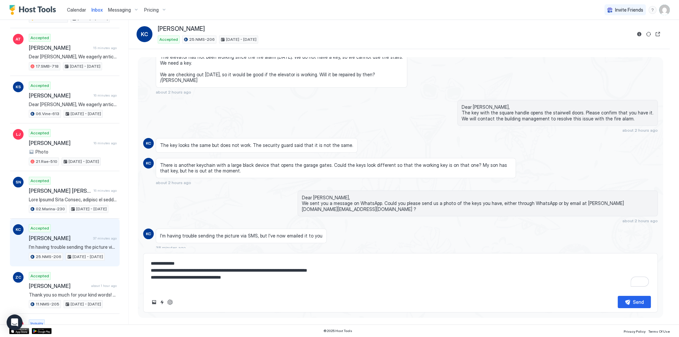
scroll to position [934, 0]
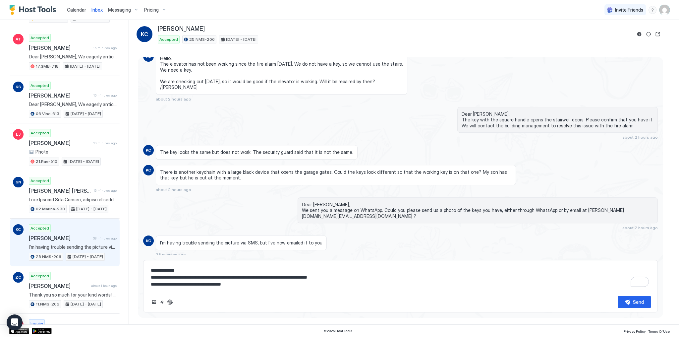
click at [400, 275] on textarea "**********" at bounding box center [400, 277] width 500 height 26
type textarea "**********"
click at [631, 300] on button "Send" at bounding box center [633, 301] width 33 height 12
click at [341, 201] on span "Dear Katarina, We sent you a message on WhatsApp. Could you please send us a ph…" at bounding box center [477, 210] width 351 height 18
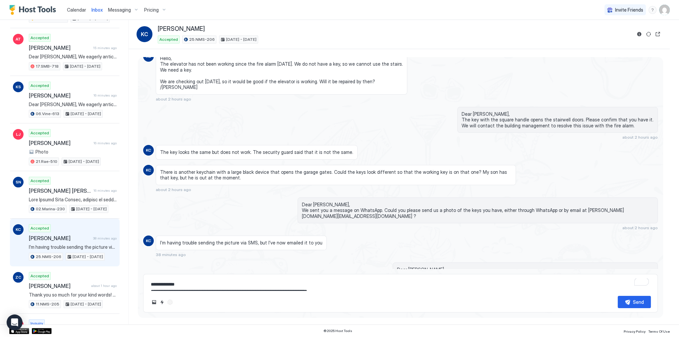
scroll to position [959, 0]
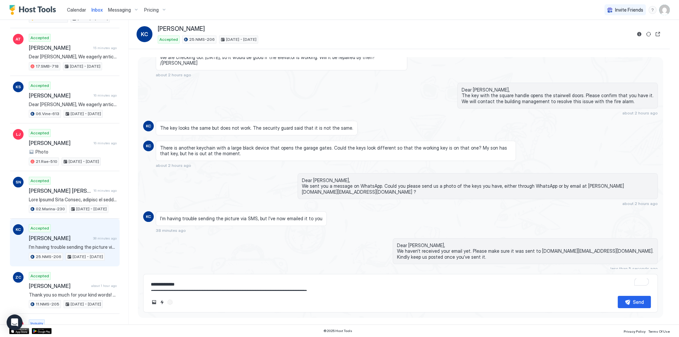
click at [327, 289] on textarea "**********" at bounding box center [400, 284] width 500 height 12
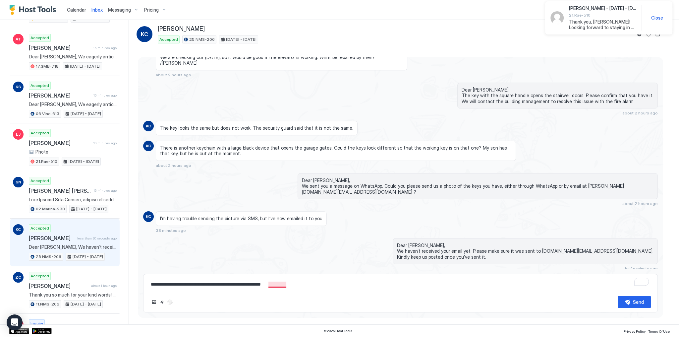
click at [278, 286] on textarea "**********" at bounding box center [400, 284] width 500 height 12
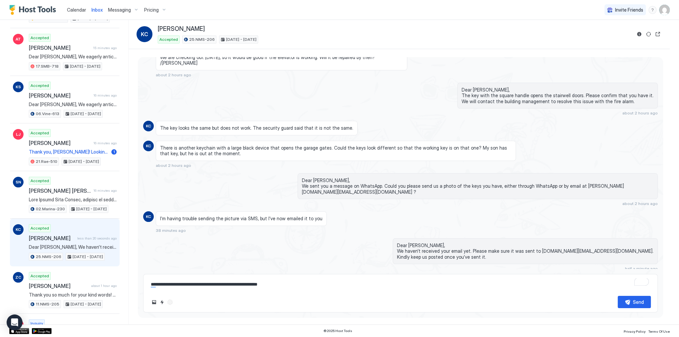
click at [303, 289] on textarea "**********" at bounding box center [400, 284] width 500 height 12
click at [308, 283] on textarea "**********" at bounding box center [400, 284] width 500 height 12
click at [373, 289] on textarea "**********" at bounding box center [400, 284] width 500 height 12
type textarea "**********"
click at [644, 304] on button "Send" at bounding box center [633, 301] width 33 height 12
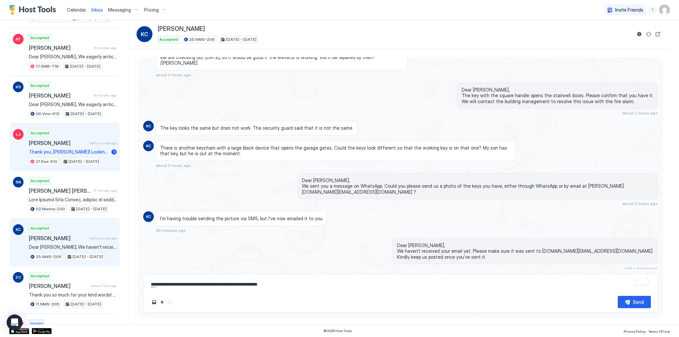
scroll to position [953, 0]
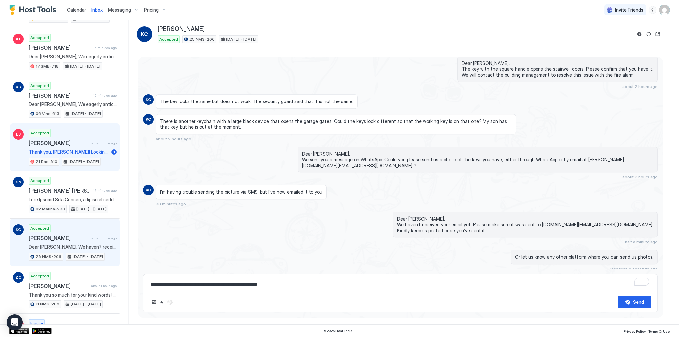
click at [90, 150] on span "Thank you, Tony! Looking forward to staying in your studio! 😘" at bounding box center [69, 152] width 80 height 6
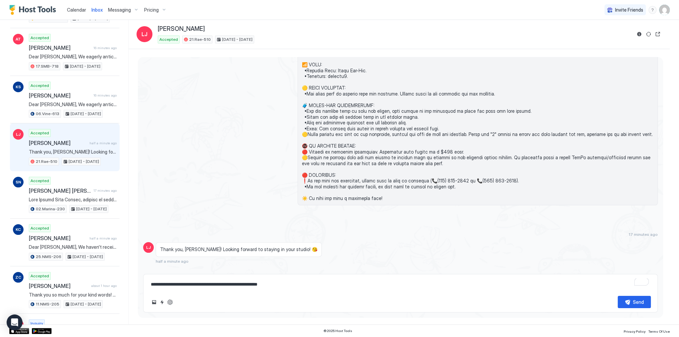
scroll to position [1101, 0]
click at [241, 246] on span "Thank you, Tony! Looking forward to staying in your studio! 😘" at bounding box center [238, 249] width 157 height 6
drag, startPoint x: 241, startPoint y: 240, endPoint x: 309, endPoint y: 238, distance: 68.3
click at [245, 246] on span "Thank you, Tony! Looking forward to staying in your studio! 😘" at bounding box center [238, 249] width 157 height 6
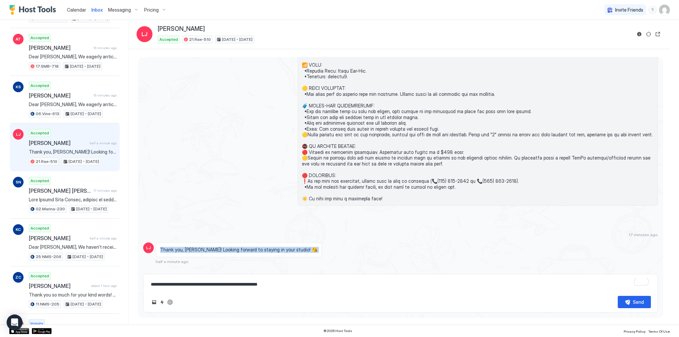
click at [382, 242] on div "Thank you, Tony! Looking forward to staying in your studio! 😘 half a minute ago" at bounding box center [336, 253] width 360 height 22
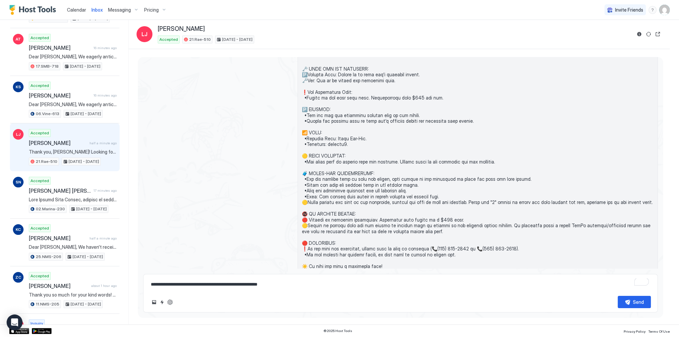
scroll to position [1220, 0]
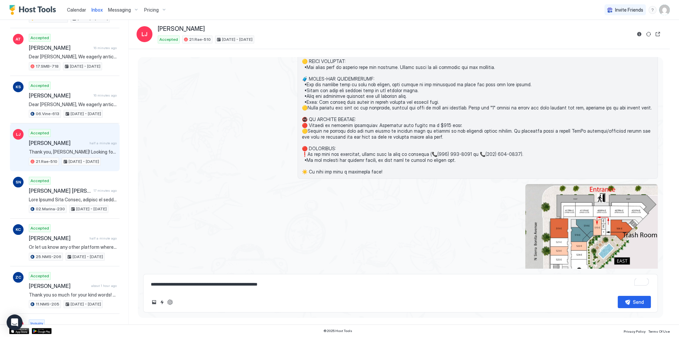
click at [77, 11] on span "Calendar" at bounding box center [76, 10] width 19 height 6
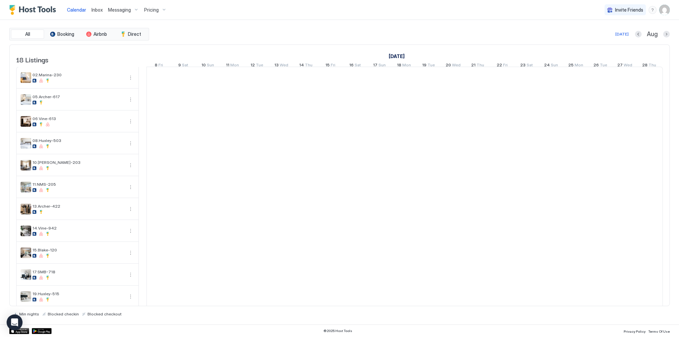
scroll to position [0, 368]
click at [290, 29] on div "All Booking Airbnb Direct Today Aug" at bounding box center [339, 34] width 660 height 13
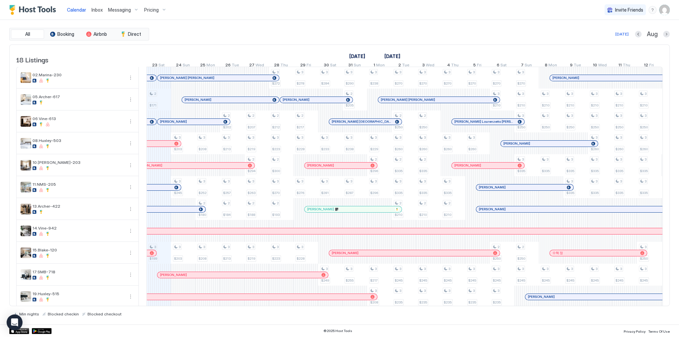
click at [232, 30] on div "Today Aug" at bounding box center [409, 34] width 519 height 8
click at [87, 8] on div "Calendar" at bounding box center [76, 10] width 25 height 12
click at [73, 11] on span "Calendar" at bounding box center [76, 10] width 19 height 6
click at [98, 8] on span "Inbox" at bounding box center [96, 10] width 11 height 6
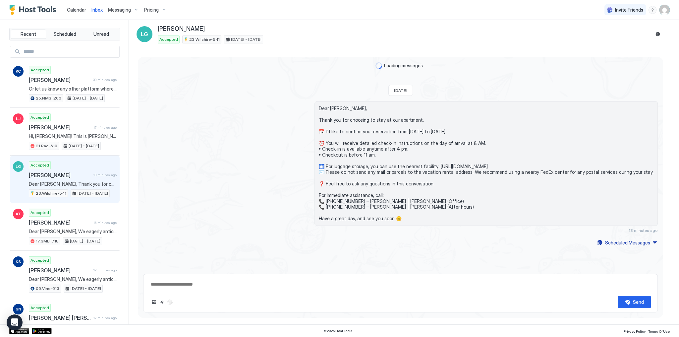
scroll to position [48, 0]
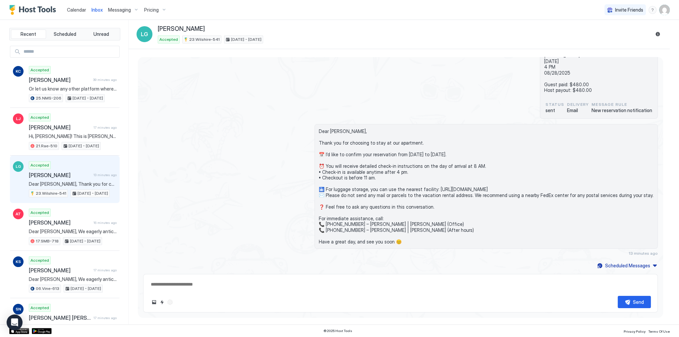
click at [76, 11] on span "Calendar" at bounding box center [76, 10] width 19 height 6
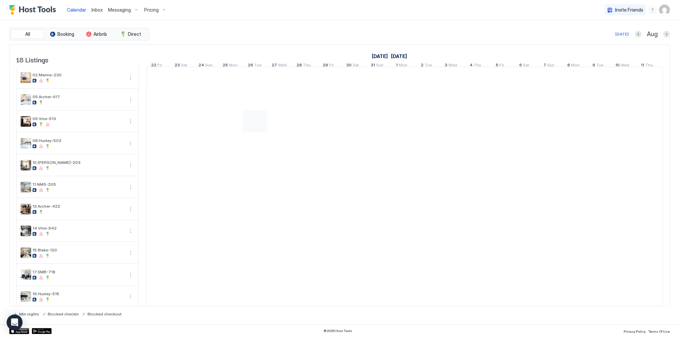
scroll to position [0, 341]
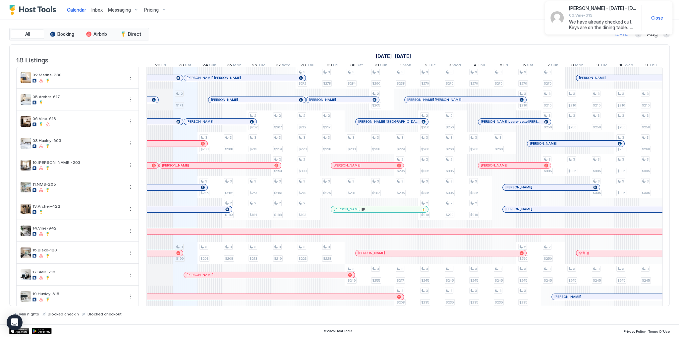
click at [98, 12] on span "Inbox" at bounding box center [96, 10] width 11 height 6
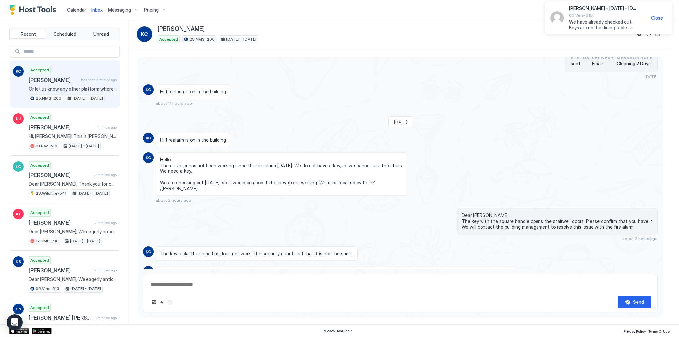
scroll to position [898, 0]
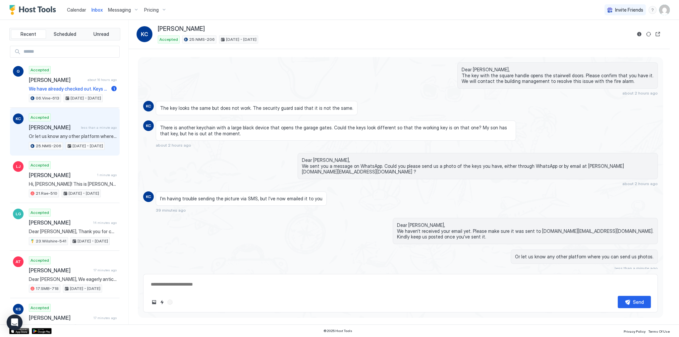
drag, startPoint x: 75, startPoint y: 127, endPoint x: 158, endPoint y: 203, distance: 112.5
click at [75, 127] on span "[PERSON_NAME]" at bounding box center [53, 127] width 49 height 7
click at [211, 284] on textarea at bounding box center [400, 284] width 500 height 12
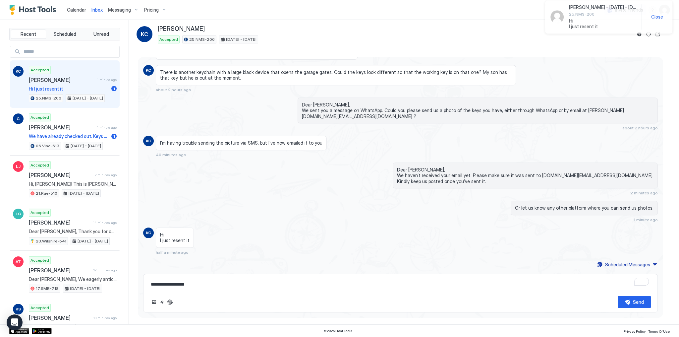
scroll to position [876, 0]
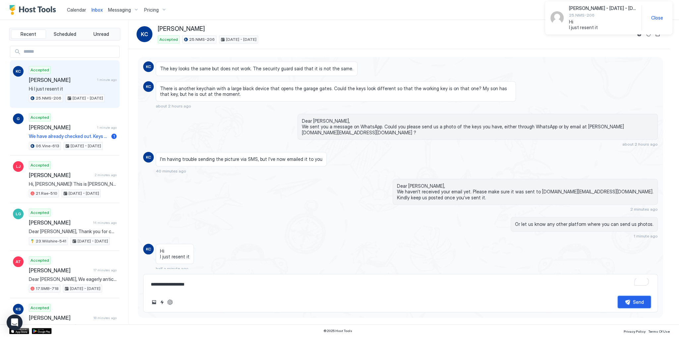
click at [625, 300] on button "Send" at bounding box center [633, 301] width 33 height 12
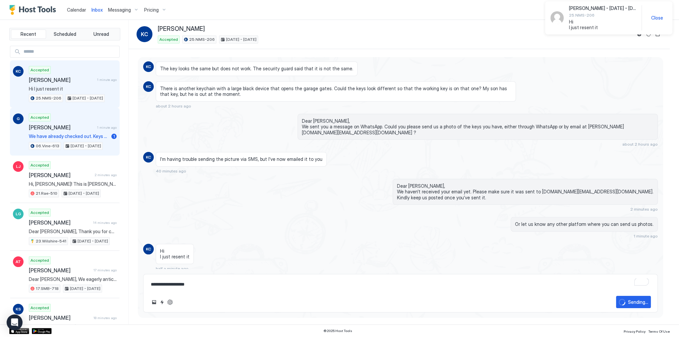
click at [78, 119] on div "Accepted Graciela 1 minute ago We have already checked out. Keys are on the din…" at bounding box center [73, 131] width 88 height 36
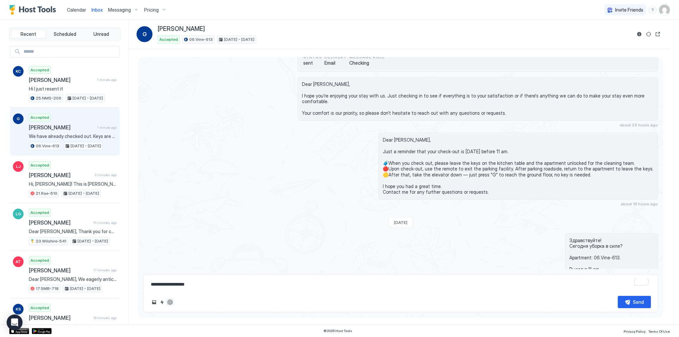
scroll to position [1525, 0]
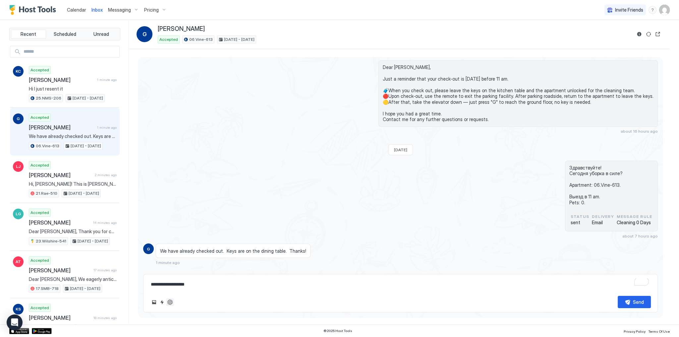
click at [169, 301] on button "ChatGPT Auto Reply" at bounding box center [170, 302] width 8 height 8
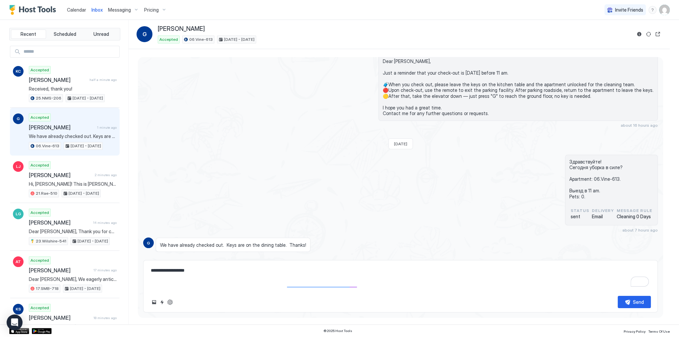
scroll to position [1539, 0]
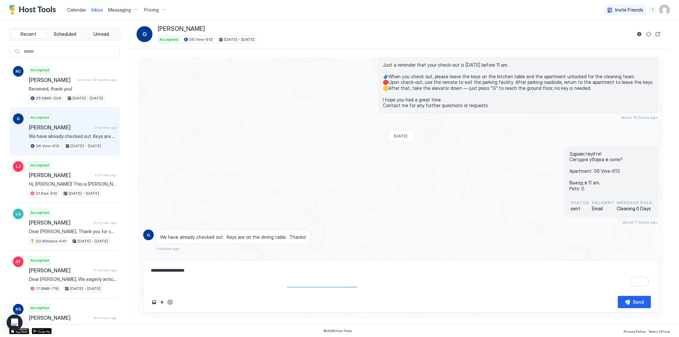
click at [220, 272] on textarea "**********" at bounding box center [400, 277] width 500 height 26
click at [216, 269] on textarea "**********" at bounding box center [400, 277] width 500 height 26
type textarea "**********"
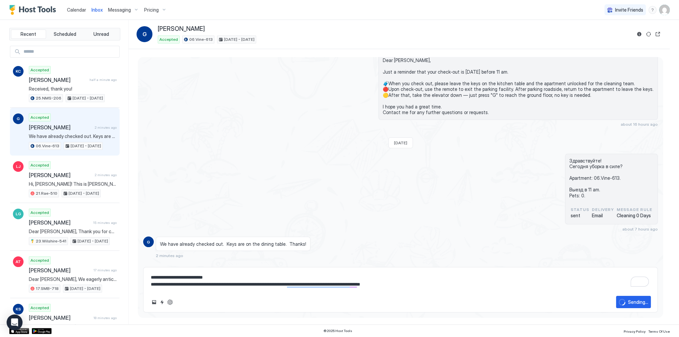
scroll to position [1557, 0]
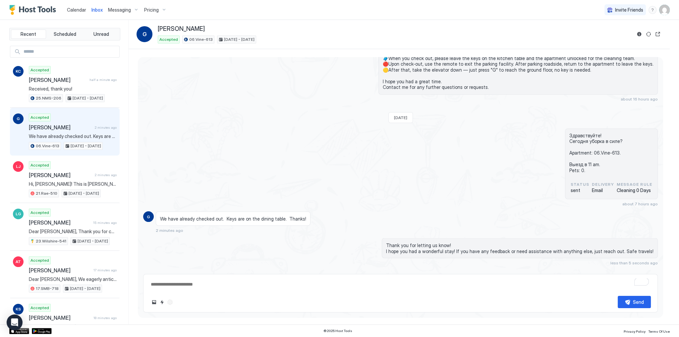
click at [208, 132] on div "Здравствуйте! Сегодня уборка в силе? Apartment: 06.Vine-613. Выезд в 11 am. Pet…" at bounding box center [400, 167] width 514 height 78
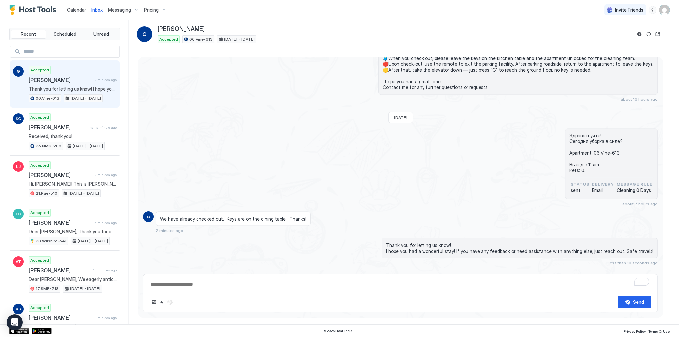
click at [443, 142] on div "Здравствуйте! Сегодня уборка в силе? Apartment: 06.Vine-613. Выезд в 11 am. Pet…" at bounding box center [400, 167] width 514 height 78
click at [65, 9] on div "Calendar" at bounding box center [76, 10] width 25 height 12
click at [66, 9] on div "Calendar" at bounding box center [76, 10] width 25 height 12
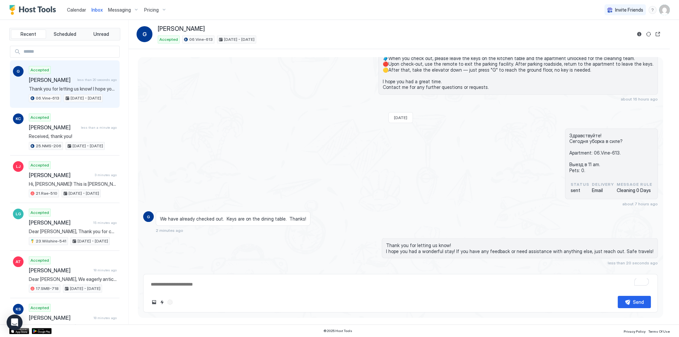
click at [348, 129] on div "Здравствуйте! Сегодня уборка в силе? Apartment: 06.Vine-613. Выезд в 11 am. Pet…" at bounding box center [400, 167] width 514 height 78
click at [282, 169] on div "Здравствуйте! Сегодня уборка в силе? Apartment: 06.Vine-613. Выезд в 11 am. Pet…" at bounding box center [400, 167] width 514 height 78
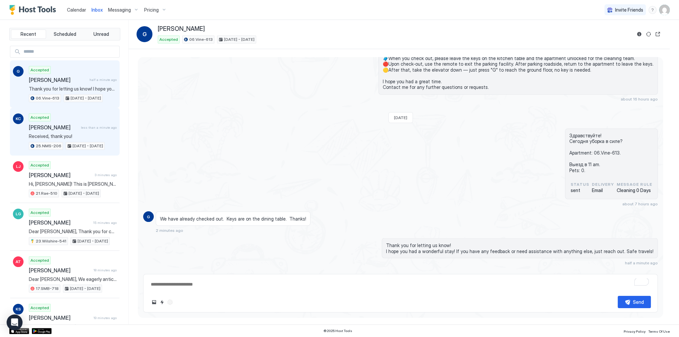
click at [61, 115] on div "Accepted Katarina Charlton less than a minute ago Received, thank you! 25.NMS-2…" at bounding box center [73, 131] width 88 height 36
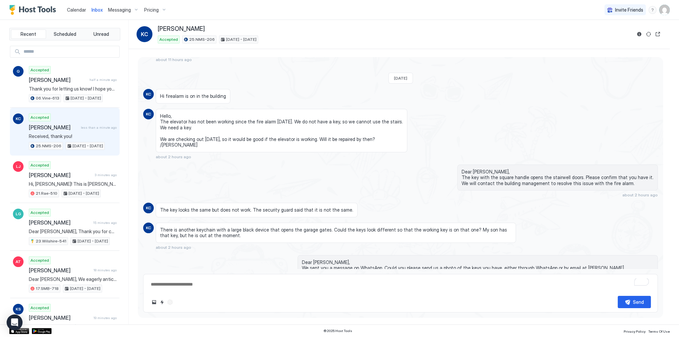
scroll to position [870, 0]
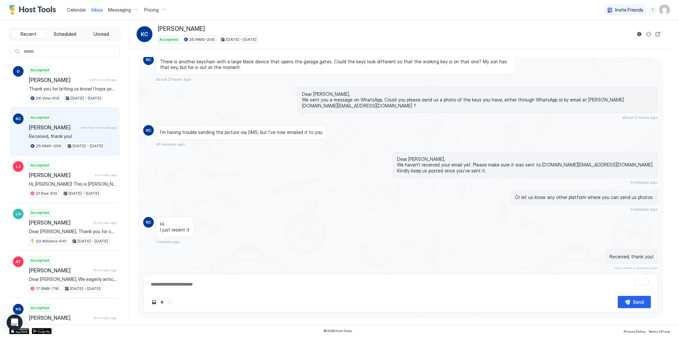
click at [473, 156] on span "Dear Katarina, We haven’t received your email yet. Please make sure it was sent…" at bounding box center [525, 165] width 256 height 18
click at [474, 156] on span "Dear Katarina, We haven’t received your email yet. Please make sure it was sent…" at bounding box center [525, 165] width 256 height 18
copy span "Dear Katarina,"
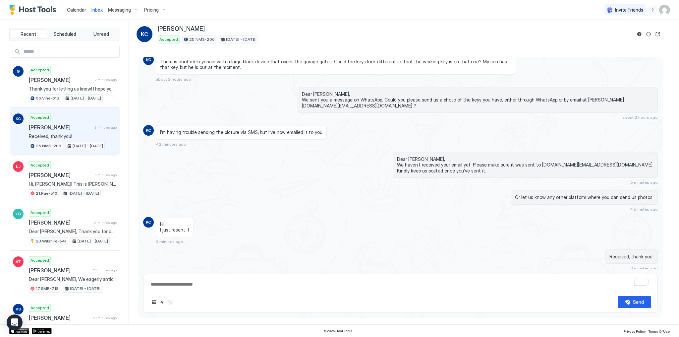
click at [213, 284] on textarea "**********" at bounding box center [400, 284] width 500 height 12
paste textarea "**********"
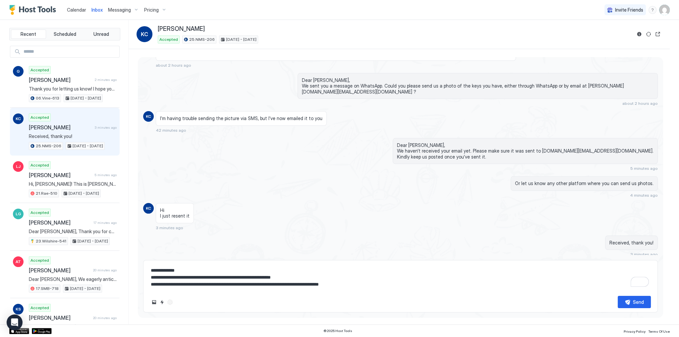
type textarea "**********"
click at [294, 148] on div "Dear Katarina, We haven’t received your email yet. Please make sure it was sent…" at bounding box center [400, 154] width 514 height 33
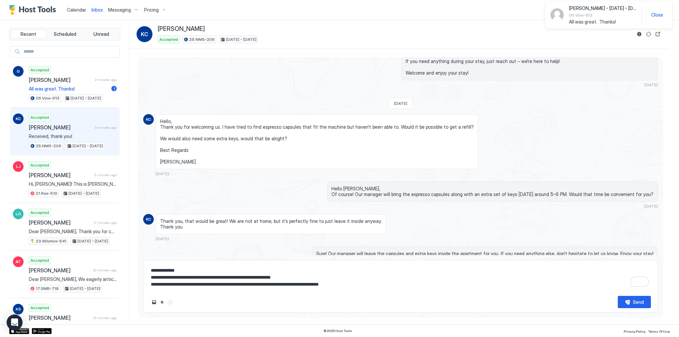
scroll to position [888, 0]
click at [523, 198] on span "Hello Katarina, Of course! Our manager will bring the espresso capsules along w…" at bounding box center [492, 192] width 322 height 12
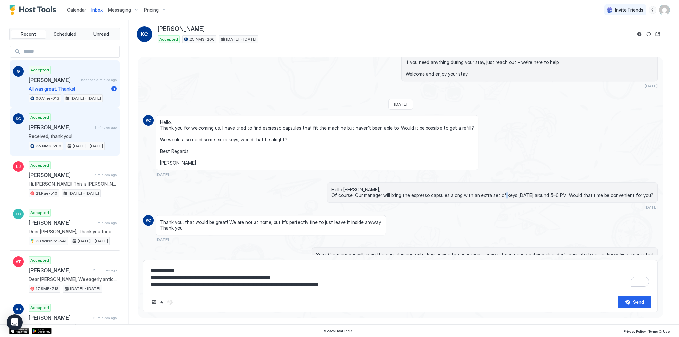
click at [99, 90] on span "All was great. Thanks!" at bounding box center [69, 89] width 80 height 6
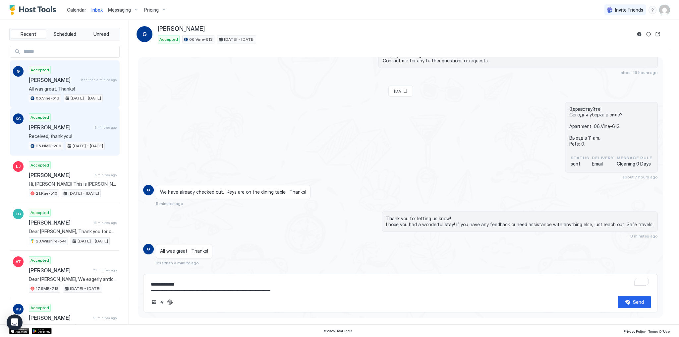
scroll to position [1511, 0]
click at [89, 113] on div "Accepted Katarina Charlton 3 minutes ago Received, thank you! 25.NMS-206 Aug 15…" at bounding box center [73, 131] width 88 height 36
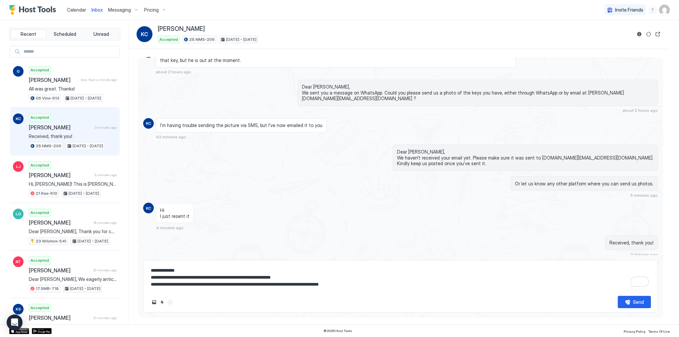
scroll to position [1887, 0]
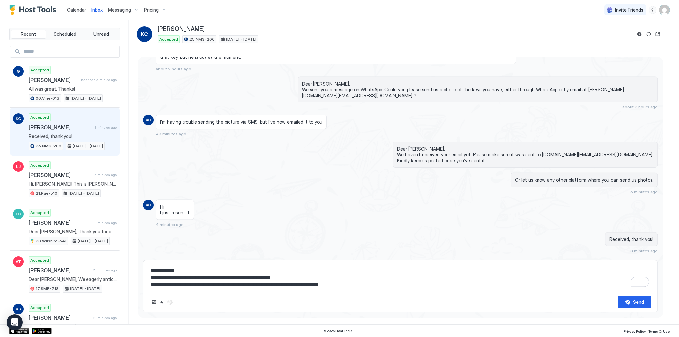
click at [405, 286] on textarea "**********" at bounding box center [400, 277] width 500 height 26
click at [391, 277] on textarea "**********" at bounding box center [400, 277] width 500 height 26
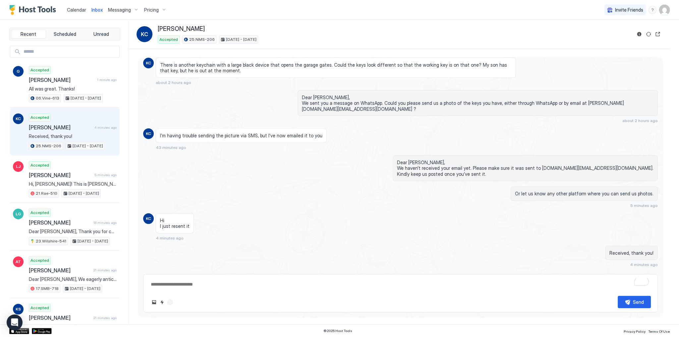
paste textarea "**********"
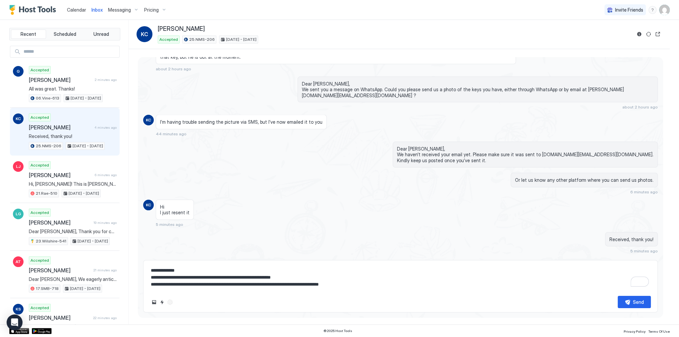
click at [300, 282] on textarea "**********" at bounding box center [400, 277] width 500 height 26
paste textarea "To enrich screen reader interactions, please activate Accessibility in Grammarl…"
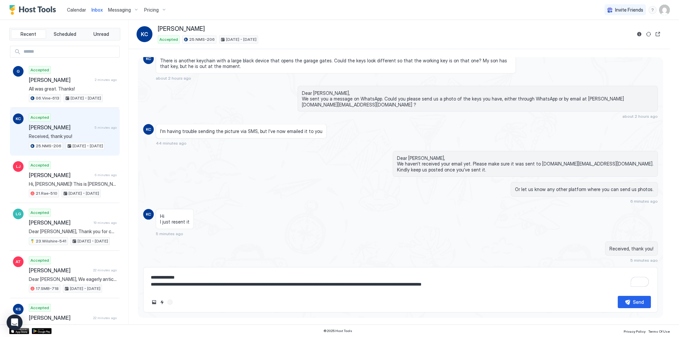
scroll to position [2049, 0]
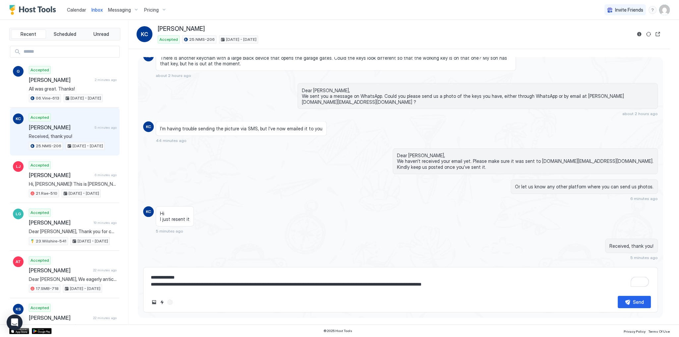
type textarea "**********"
click at [632, 305] on button "Send" at bounding box center [633, 301] width 33 height 12
click at [306, 206] on div "Hi I just resent it 5 minutes ago" at bounding box center [336, 219] width 360 height 27
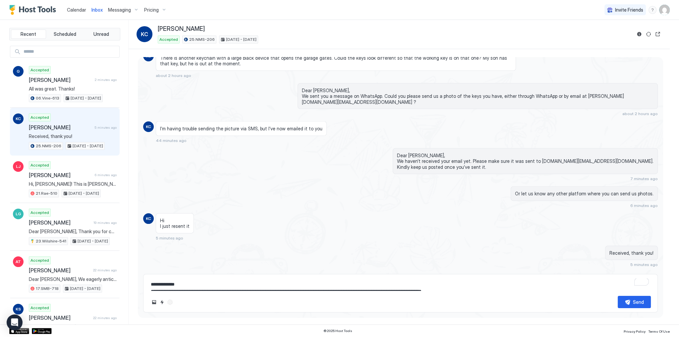
scroll to position [2082, 0]
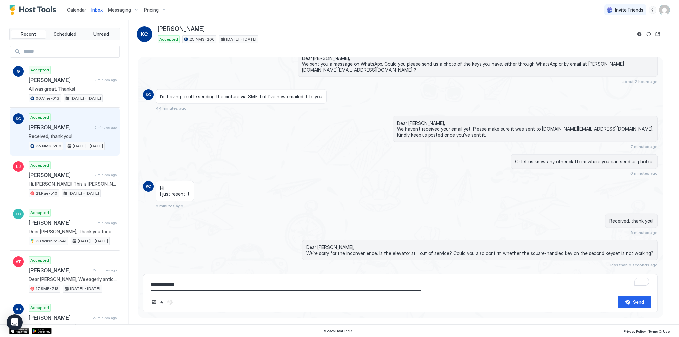
click at [287, 93] on span "I’m having trouble sending the picture via SMS, but I’ve now emailed it to you" at bounding box center [241, 96] width 162 height 6
click at [40, 92] on div "Accepted Graciela 2 minutes ago All was great. Thanks! 06.Vine-613 Aug 18 - 23,…" at bounding box center [73, 84] width 88 height 36
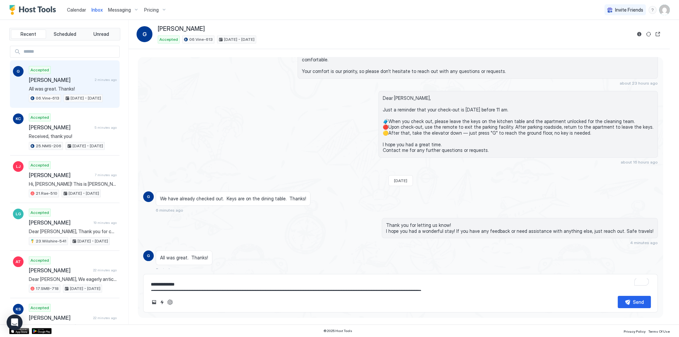
scroll to position [1457, 0]
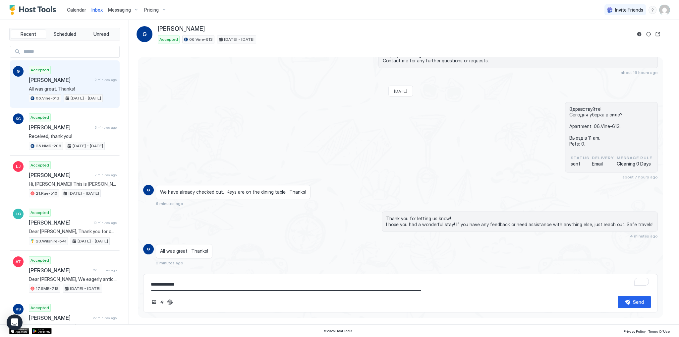
click at [269, 127] on div "Здравствуйте! Сегодня уборка в силе? Apartment: 06.Vine-613. Выезд в 11 am. Pet…" at bounding box center [400, 141] width 514 height 78
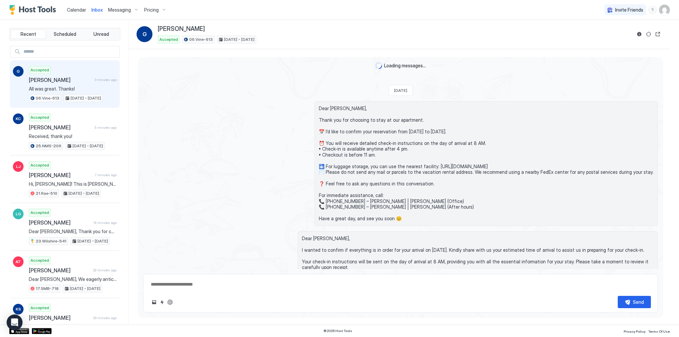
scroll to position [1583, 0]
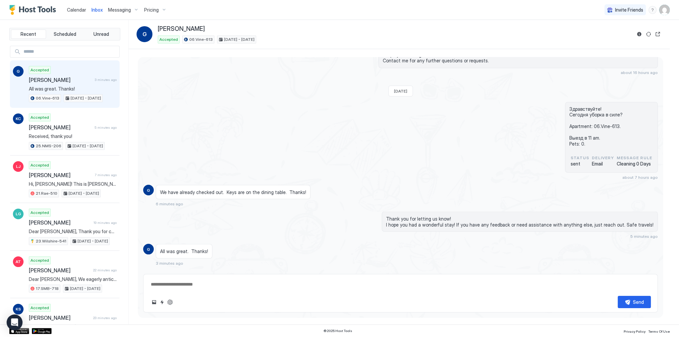
type textarea "*"
click at [72, 17] on button "Calendar" at bounding box center [76, 10] width 25 height 20
click at [74, 11] on span "Calendar" at bounding box center [76, 10] width 19 height 6
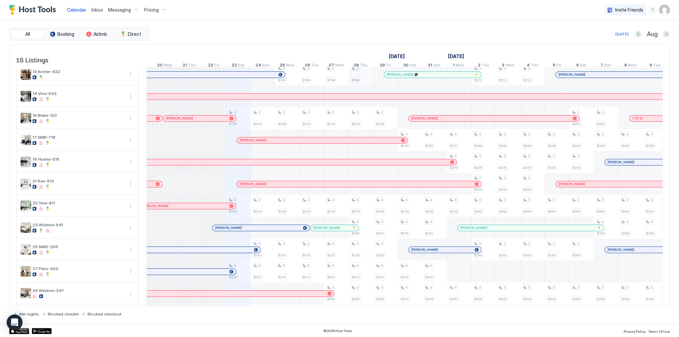
scroll to position [161, 0]
